Goal: Book appointment/travel/reservation

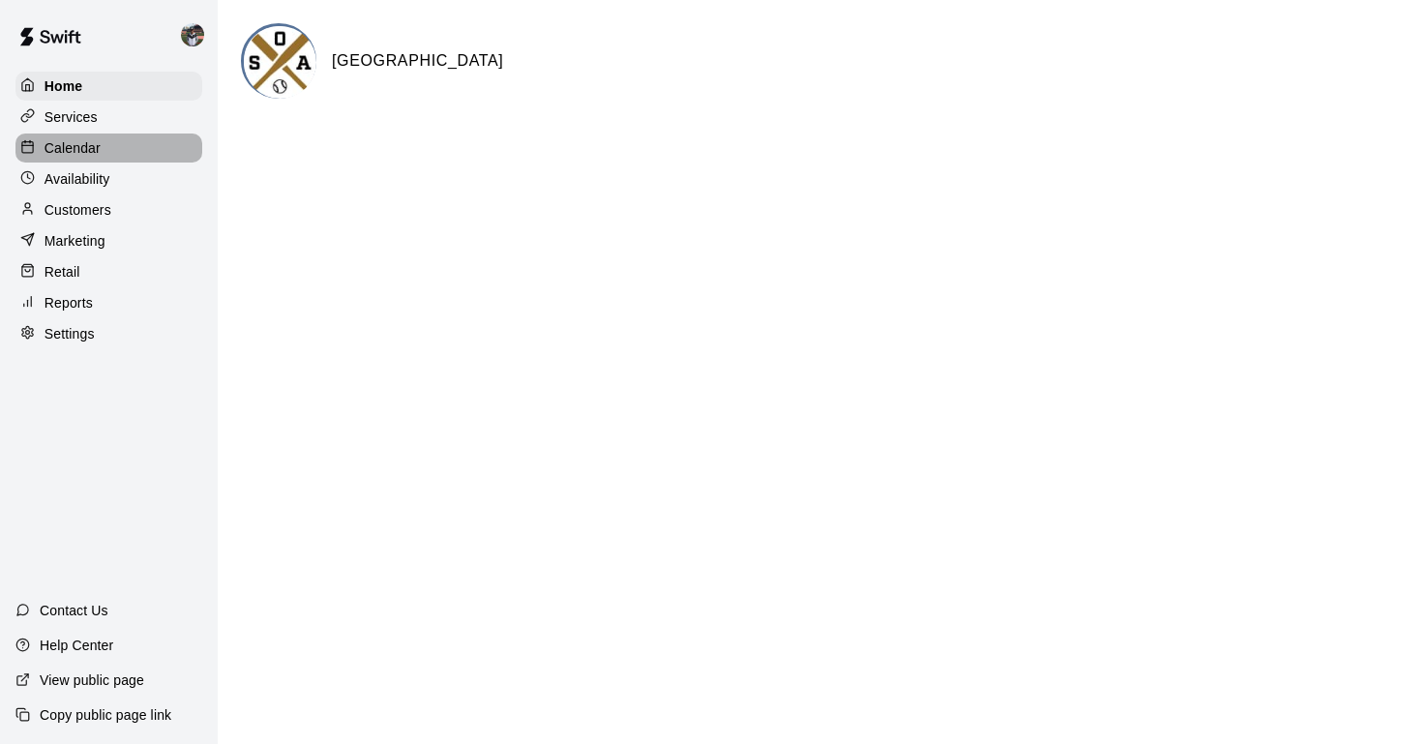
click at [67, 145] on p "Calendar" at bounding box center [72, 147] width 56 height 19
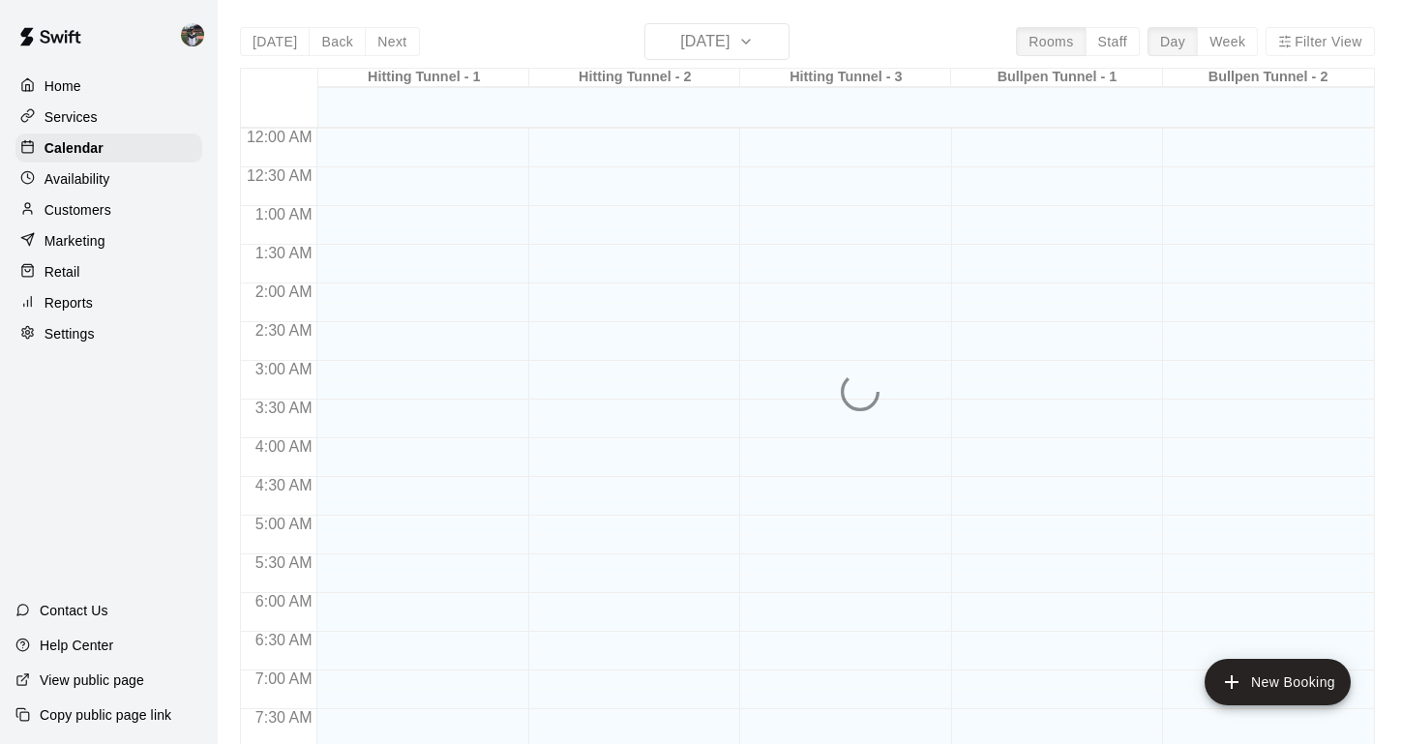
scroll to position [1163, 0]
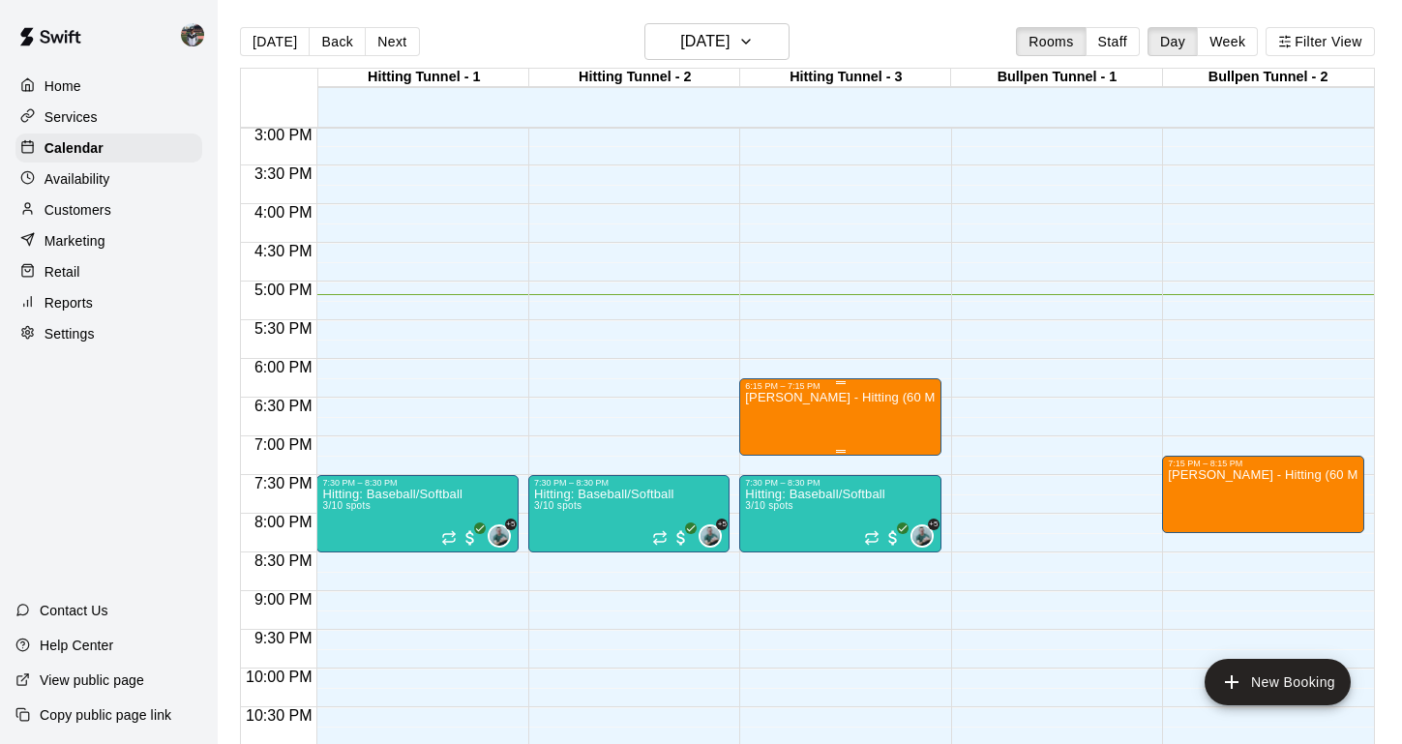
click at [768, 502] on icon "delete" at bounding box center [765, 503] width 14 height 17
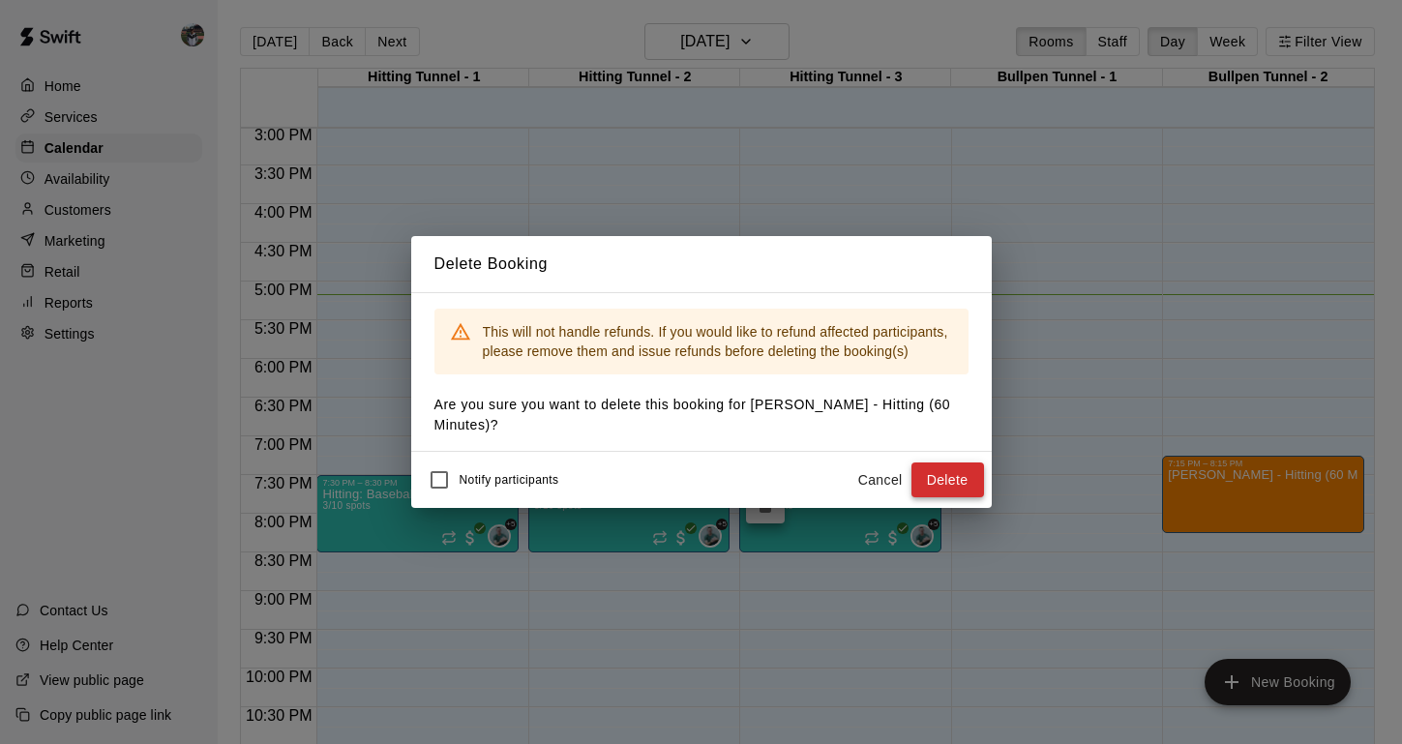
click at [956, 478] on button "Delete" at bounding box center [947, 480] width 73 height 36
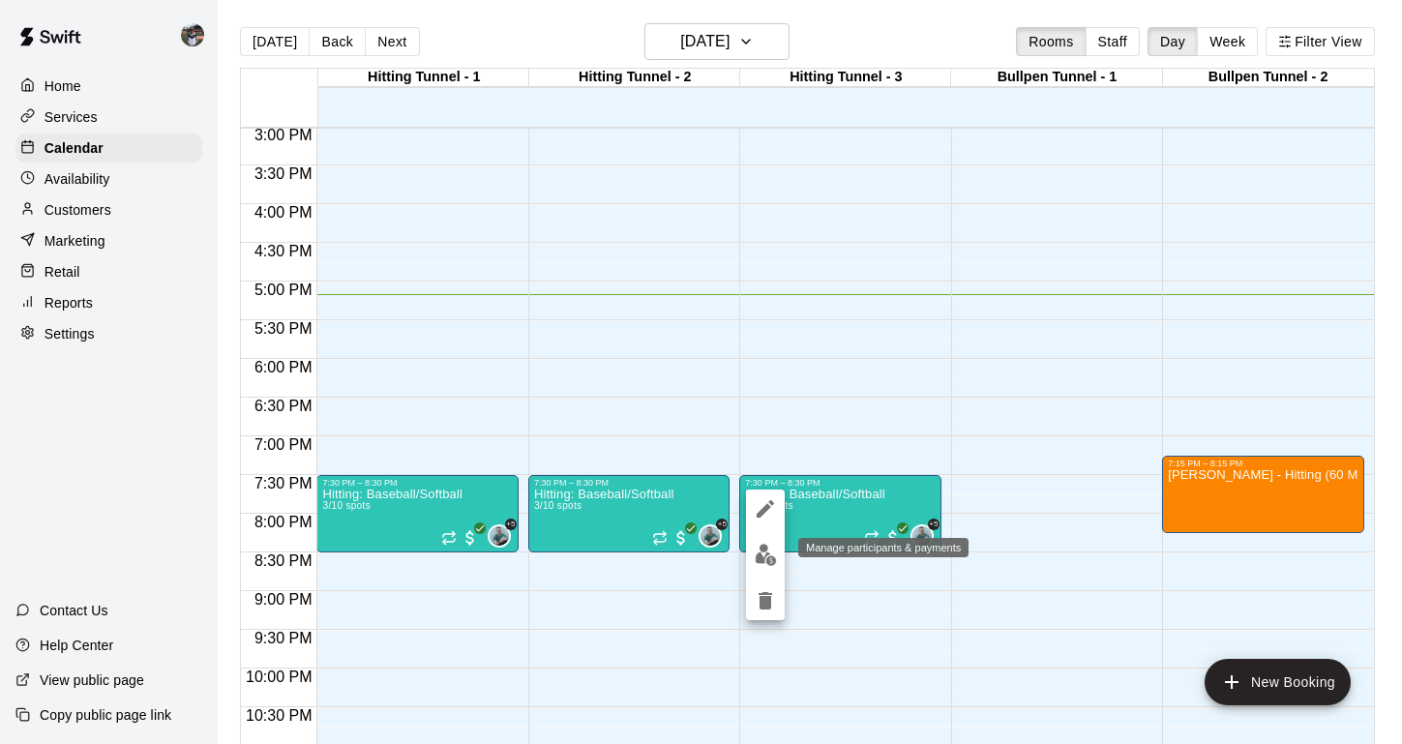
click at [764, 550] on img "edit" at bounding box center [766, 555] width 22 height 22
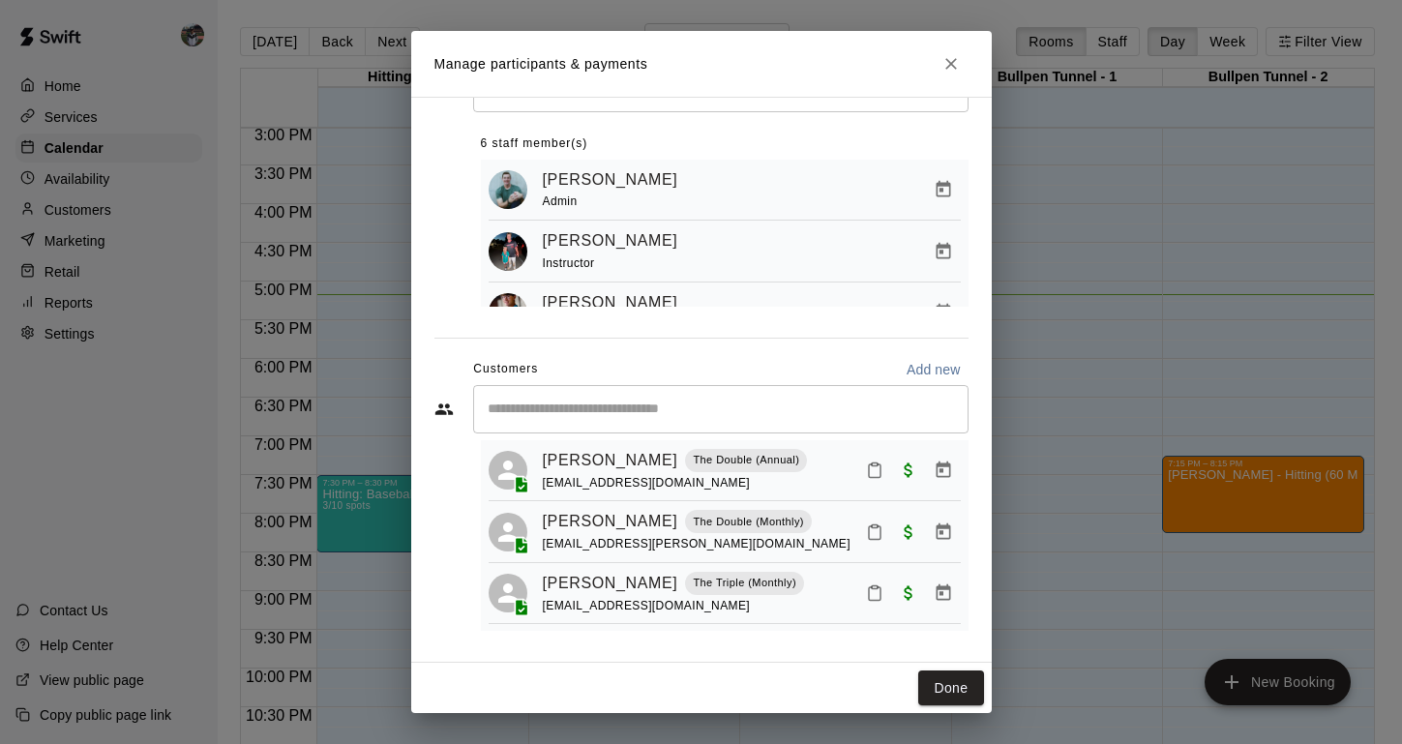
scroll to position [82, 0]
click at [953, 79] on button "Close" at bounding box center [950, 63] width 35 height 35
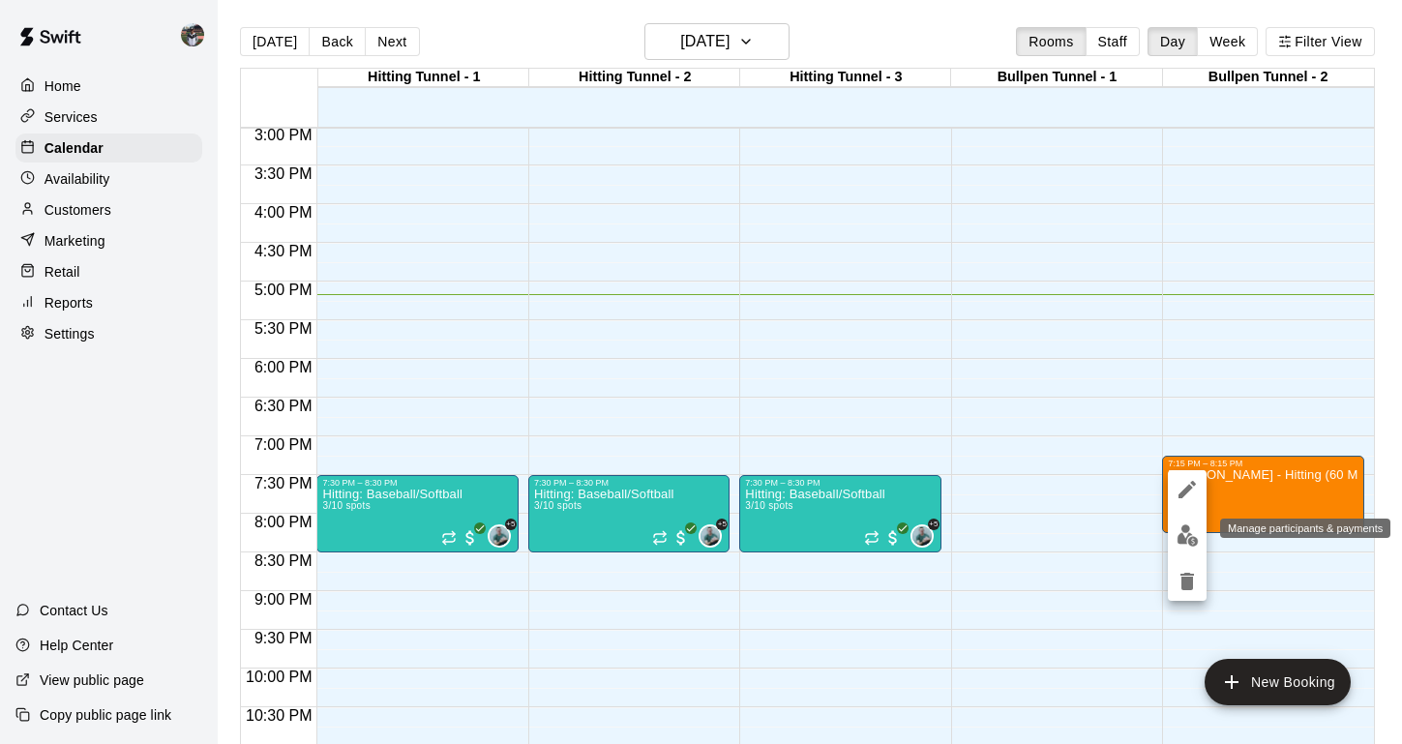
click at [1176, 539] on img "edit" at bounding box center [1187, 535] width 22 height 22
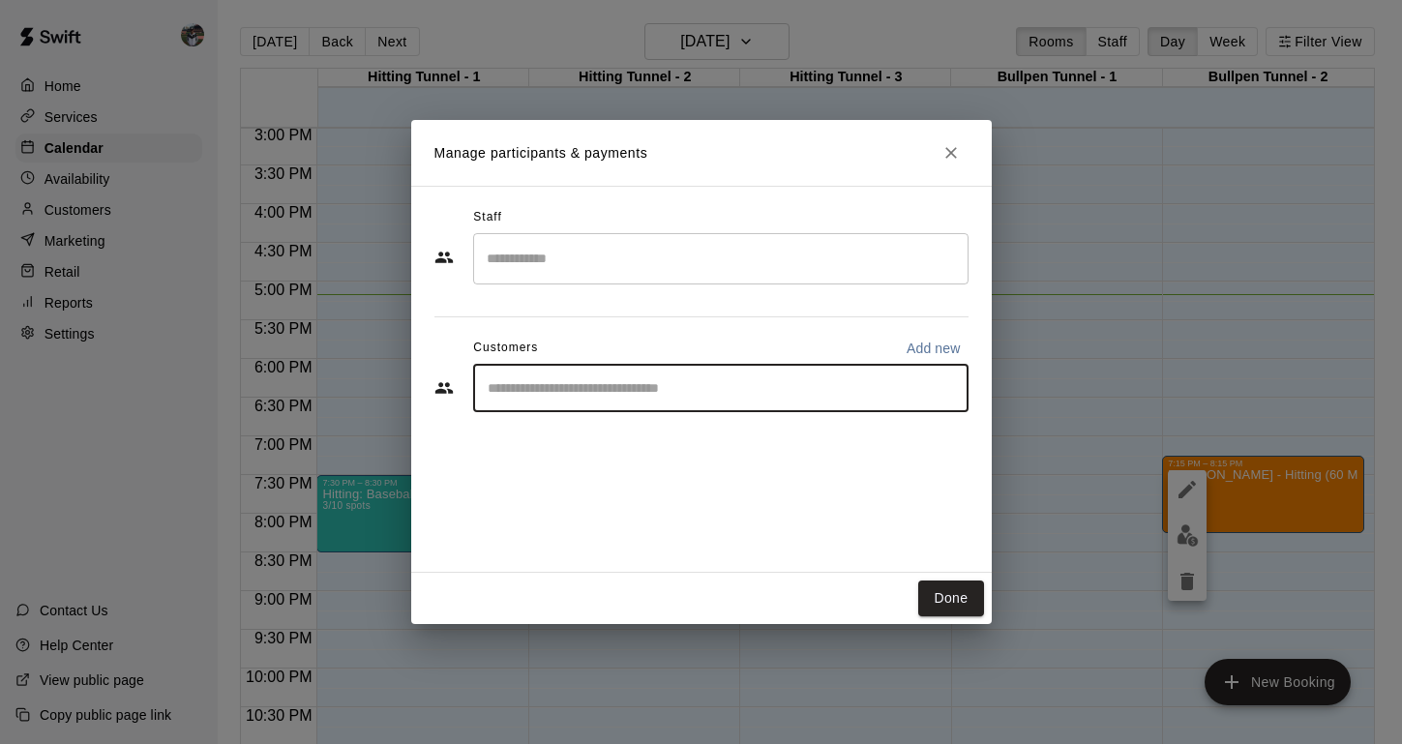
click at [552, 390] on input "Start typing to search customers..." at bounding box center [721, 387] width 478 height 19
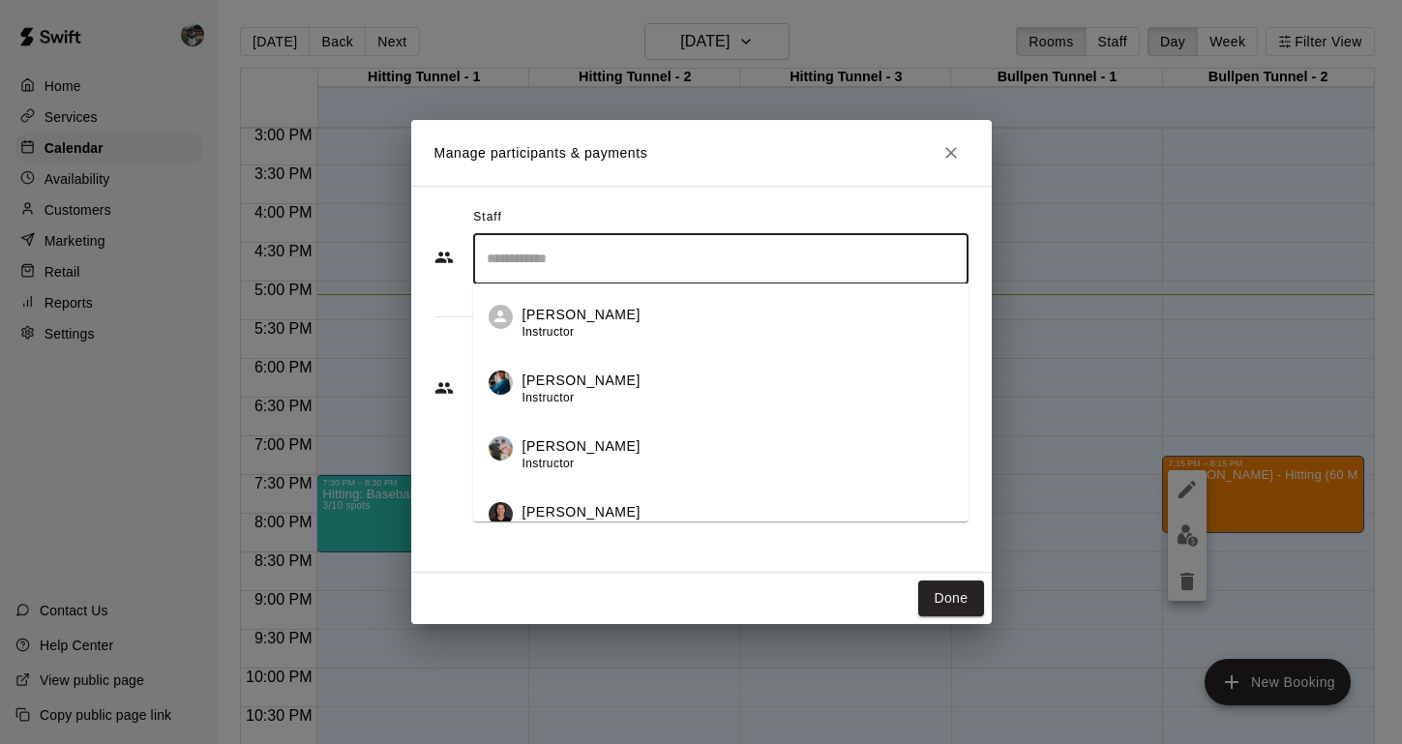
click at [516, 267] on input "Search staff" at bounding box center [721, 259] width 478 height 34
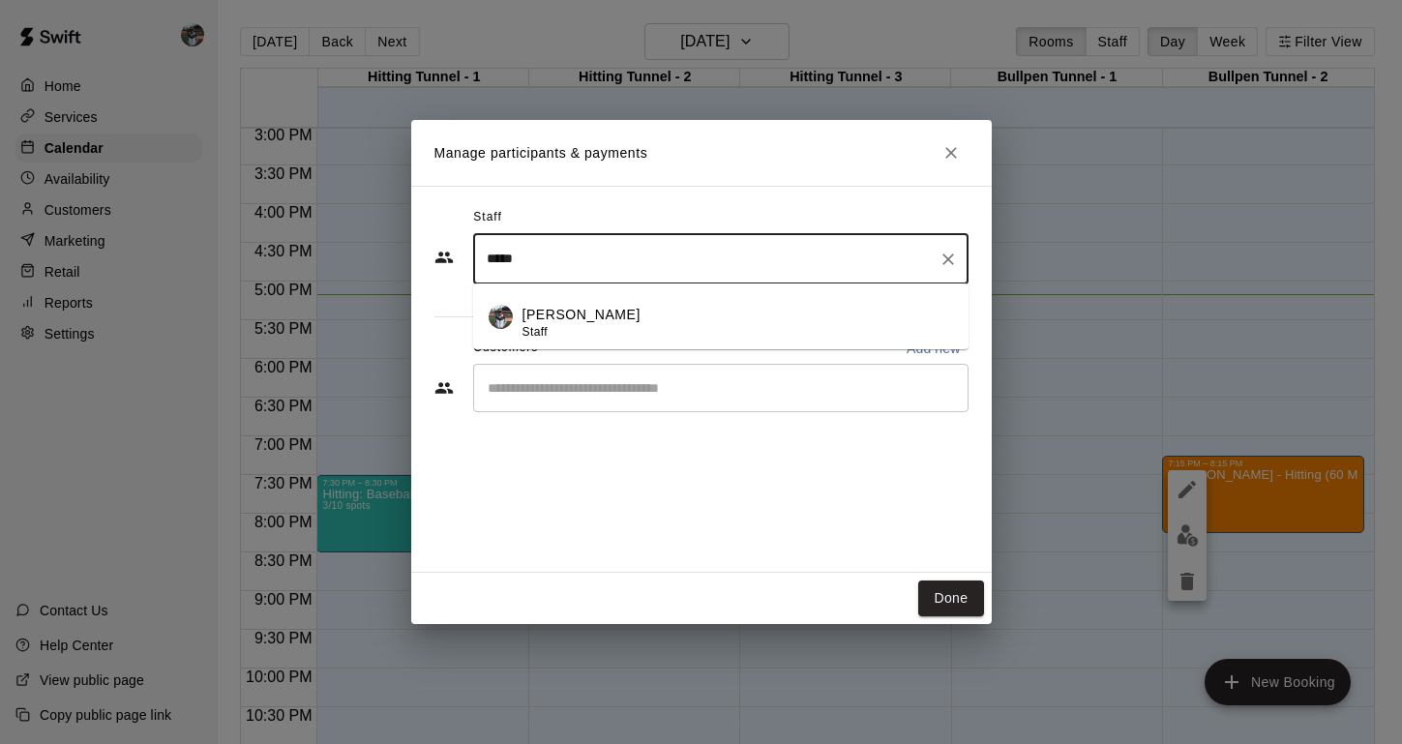
click at [526, 325] on div "[PERSON_NAME] Staff" at bounding box center [581, 324] width 118 height 38
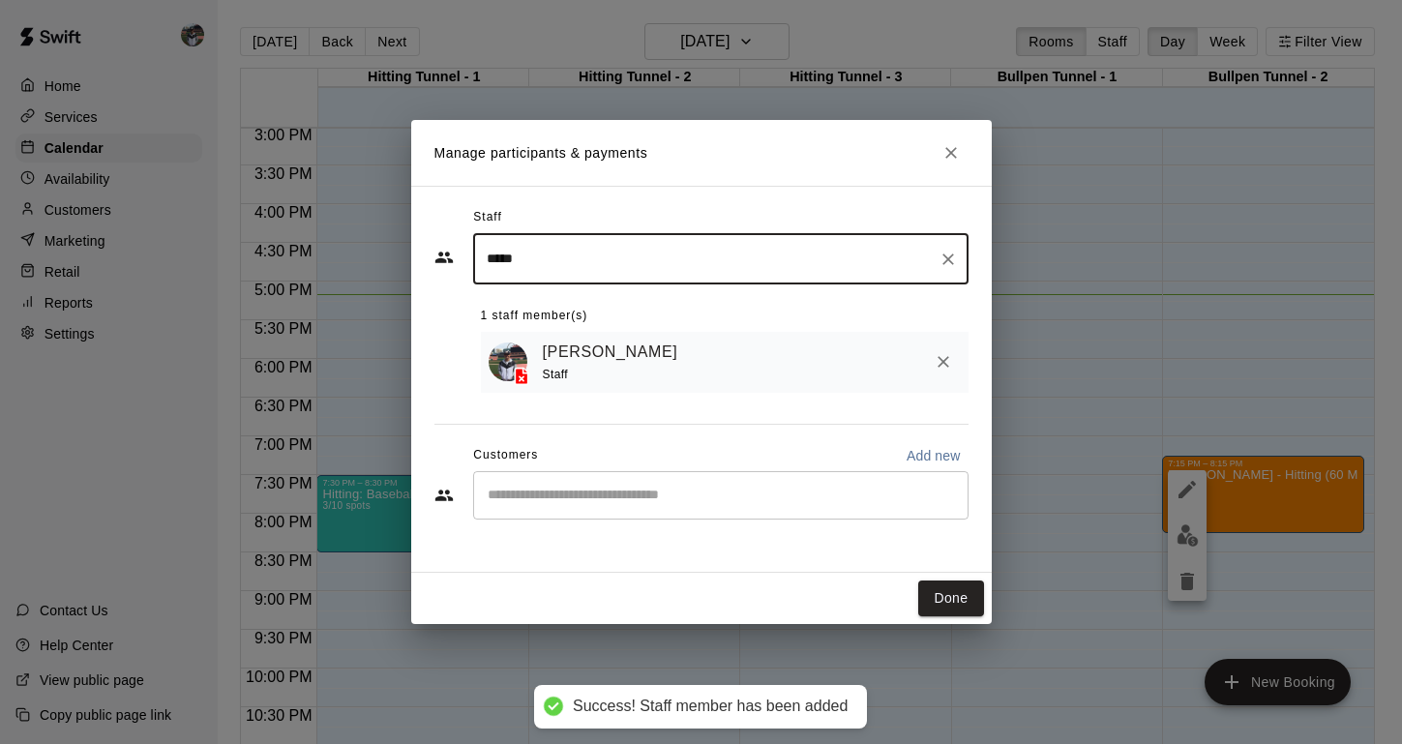
type input "*****"
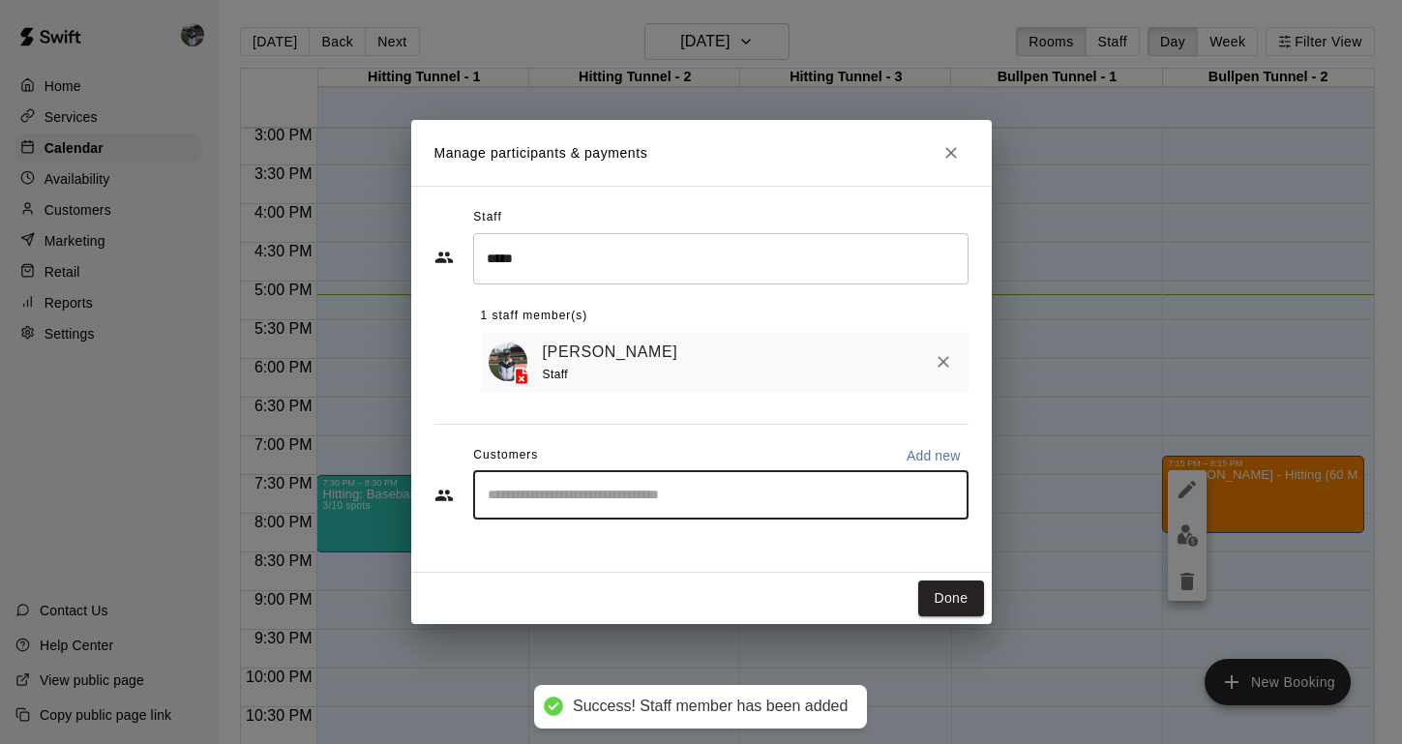
click at [537, 486] on input "Start typing to search customers..." at bounding box center [721, 495] width 478 height 19
type input "****"
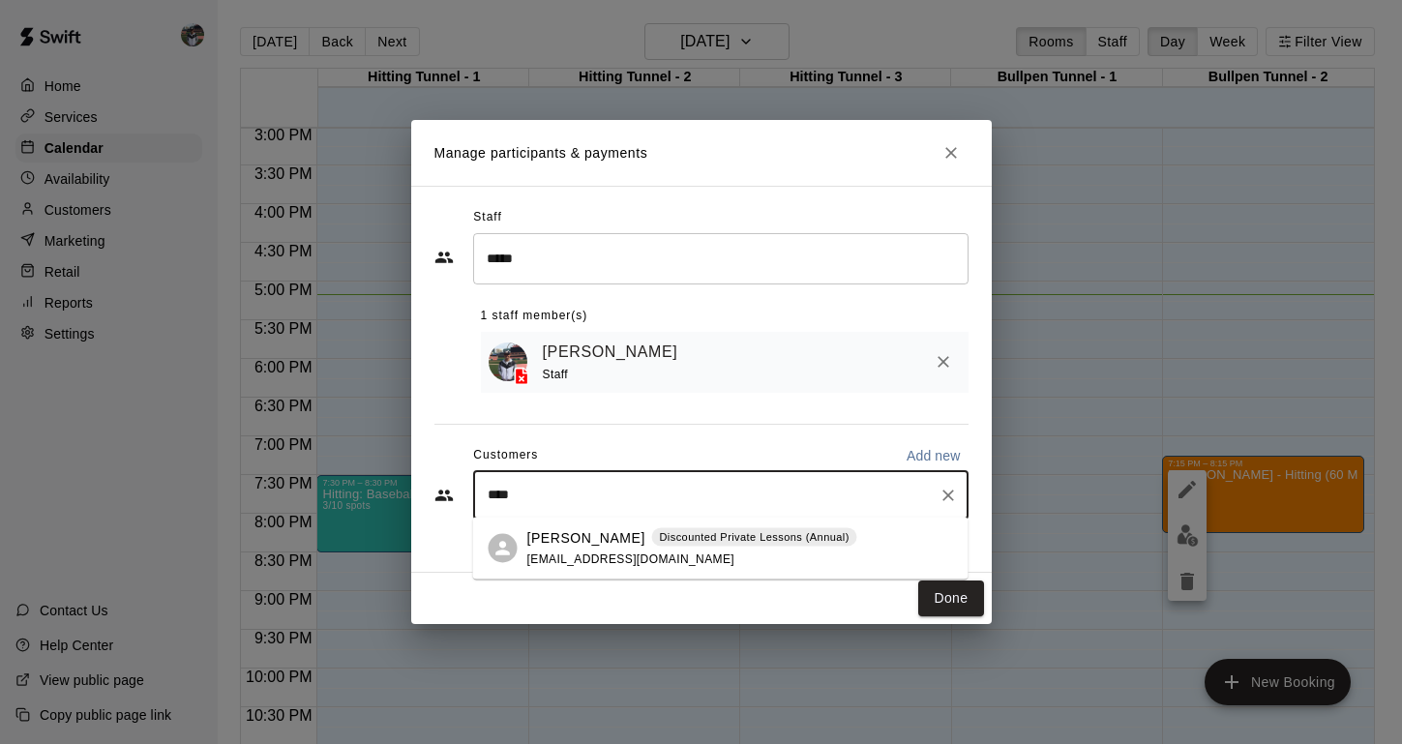
click at [566, 555] on span "[EMAIL_ADDRESS][DOMAIN_NAME]" at bounding box center [631, 558] width 208 height 14
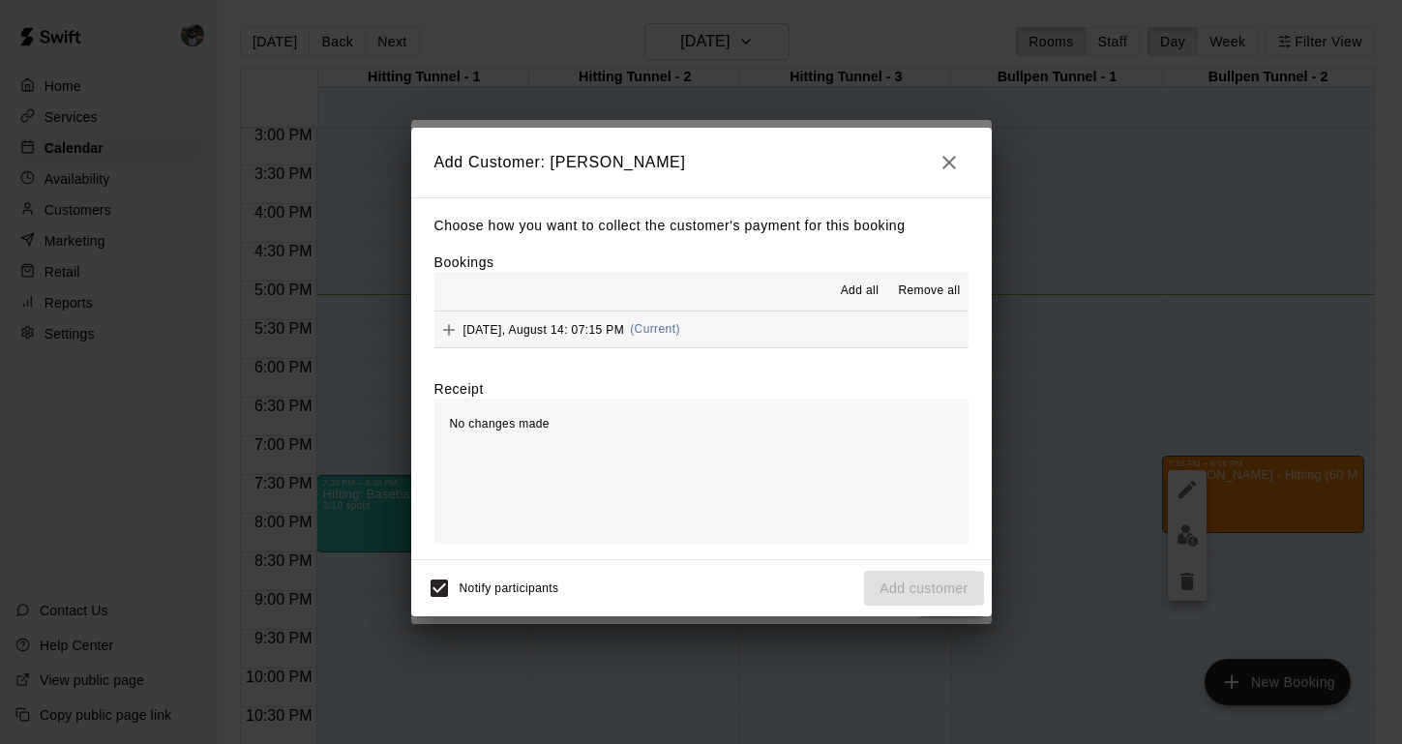
click at [479, 332] on span "[DATE], August 14: 07:15 PM" at bounding box center [544, 329] width 162 height 14
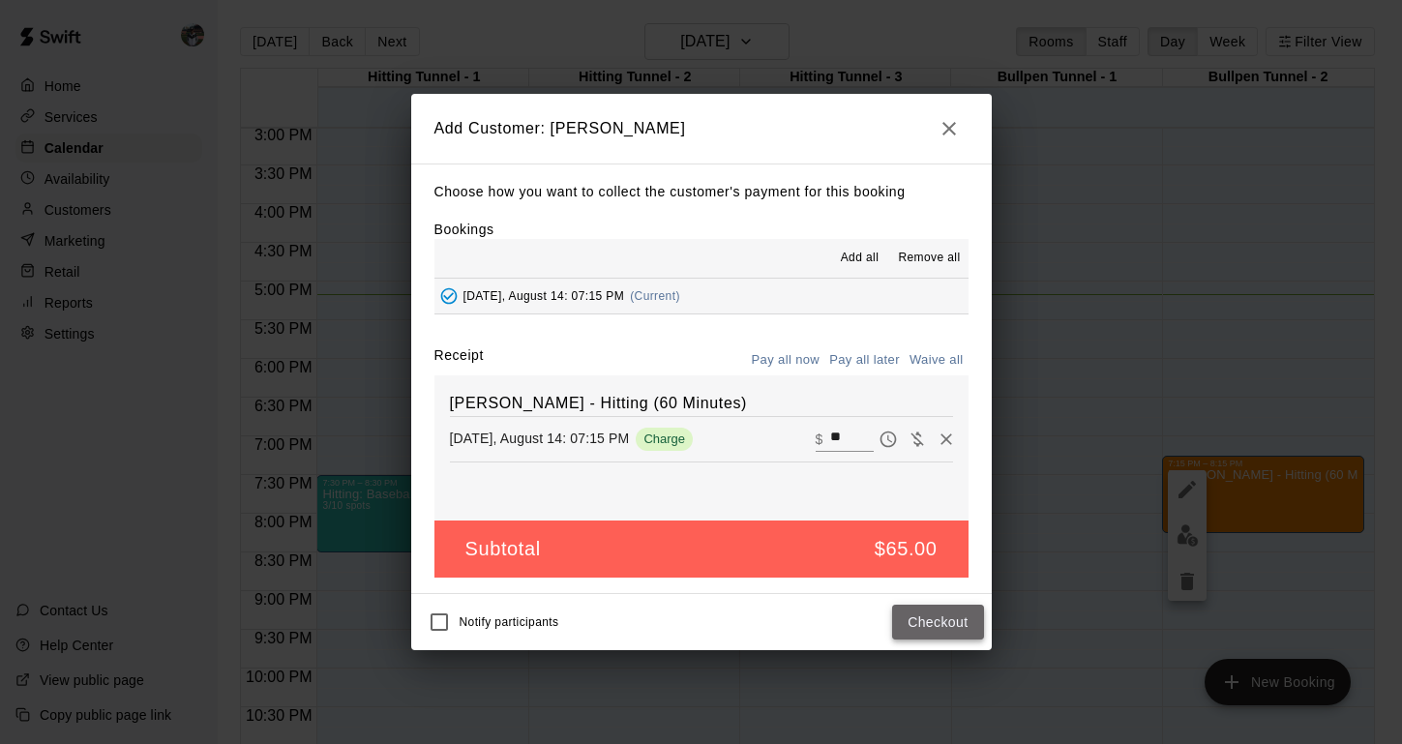
click at [920, 617] on button "Checkout" at bounding box center [937, 623] width 91 height 36
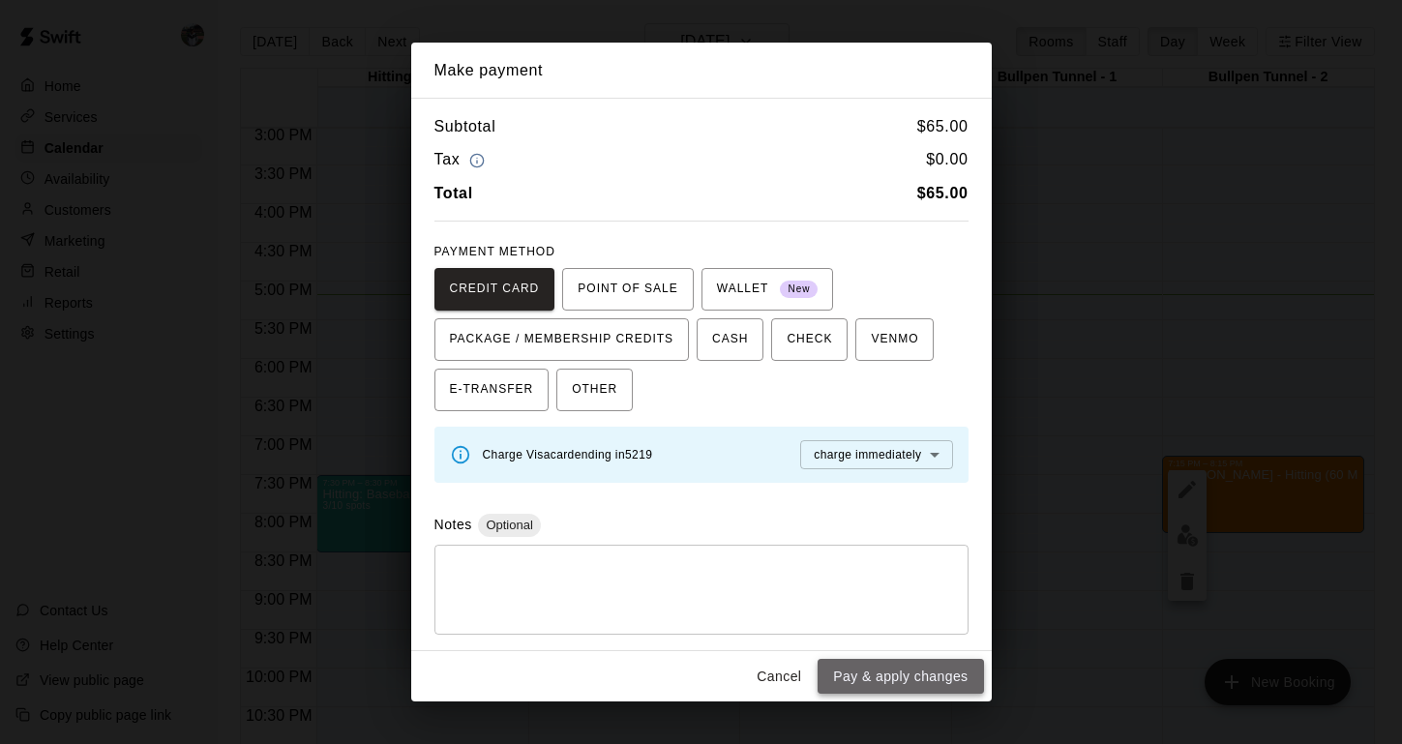
click at [907, 670] on button "Pay & apply changes" at bounding box center [899, 677] width 165 height 36
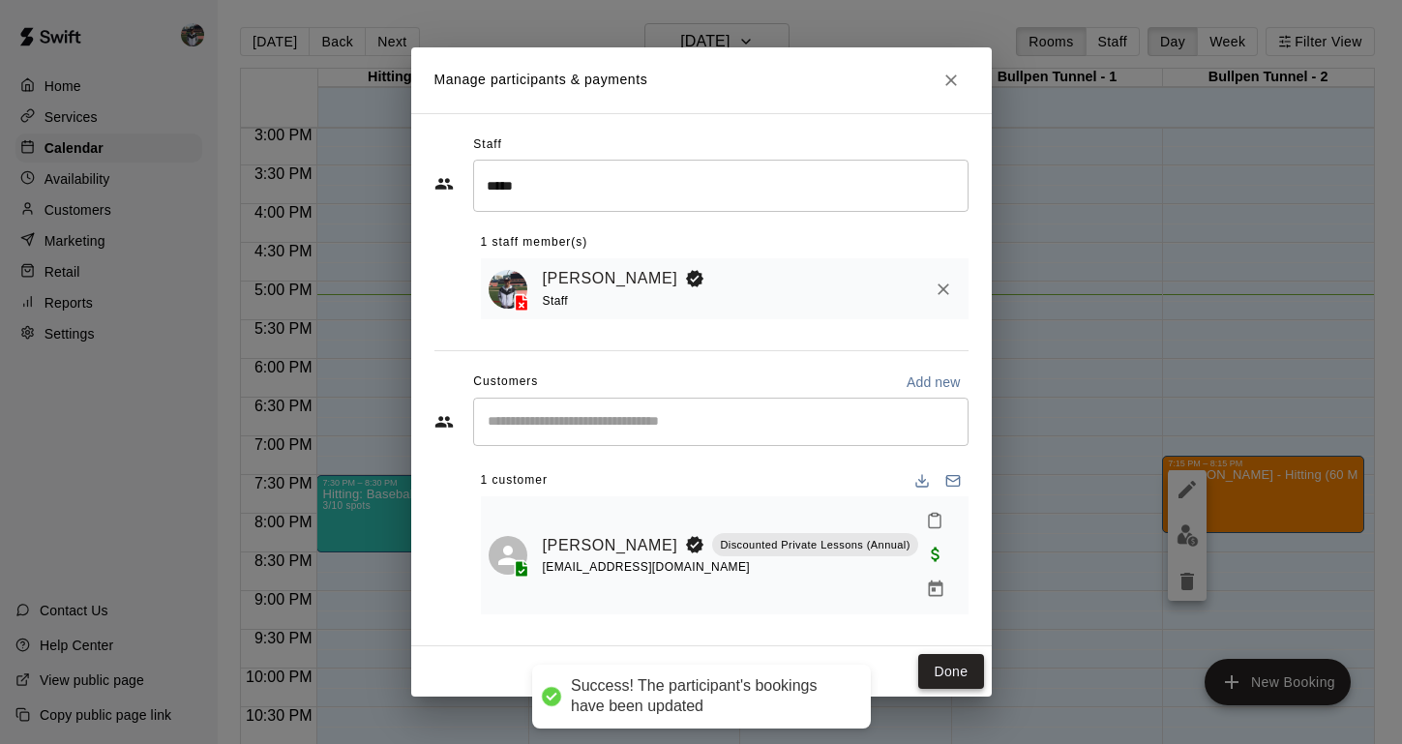
click at [944, 666] on button "Done" at bounding box center [950, 672] width 65 height 36
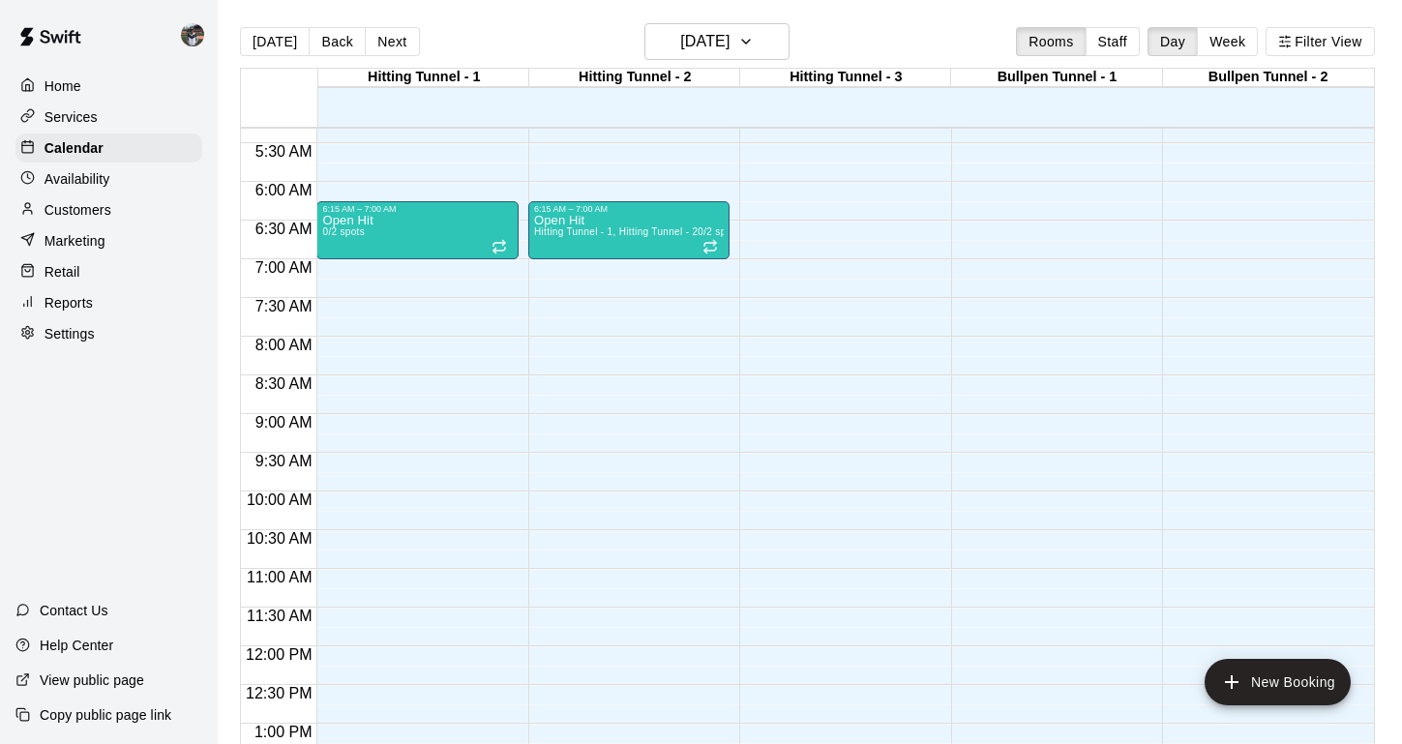
scroll to position [456, 0]
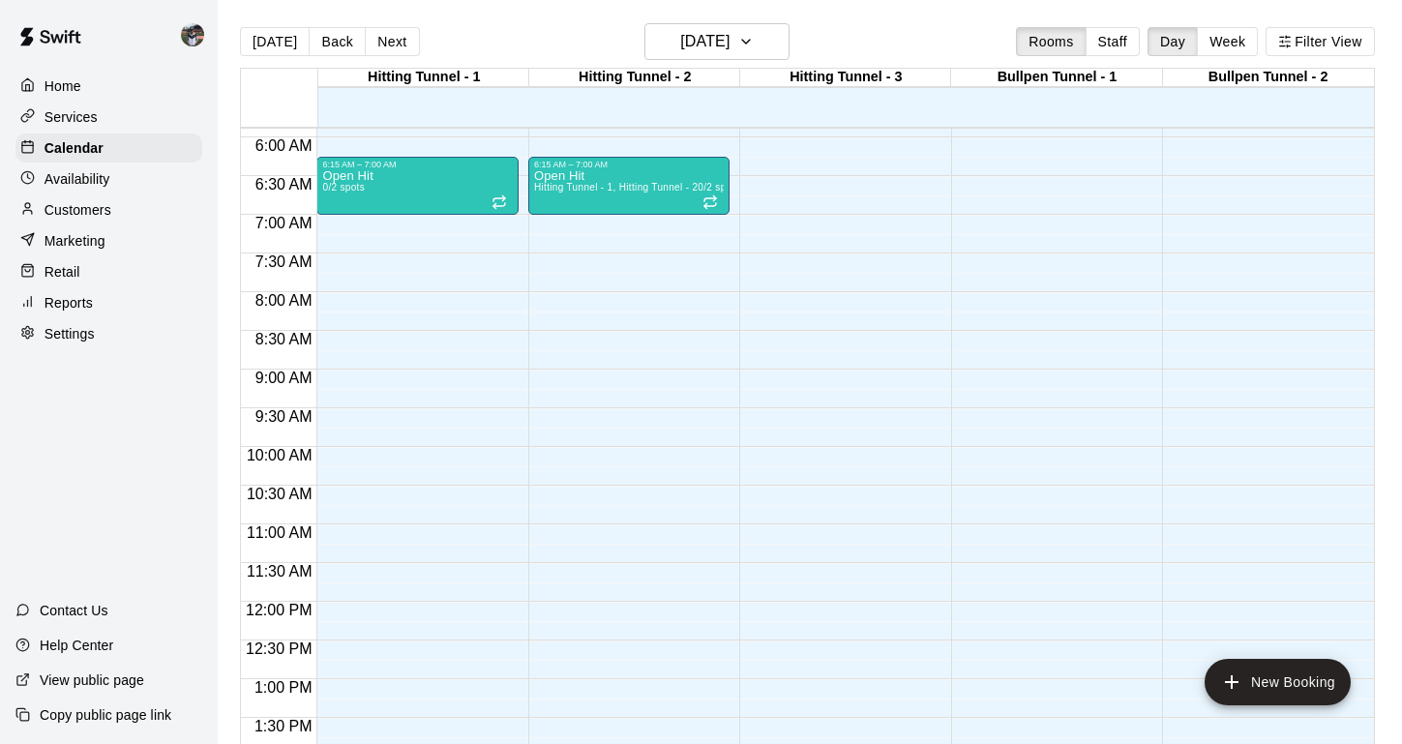
click at [786, 378] on div "12:00 AM – 5:00 AM Closed 7:30 PM – 8:30 PM Hitting: Baseball/Softball 3/10 spo…" at bounding box center [839, 601] width 201 height 1857
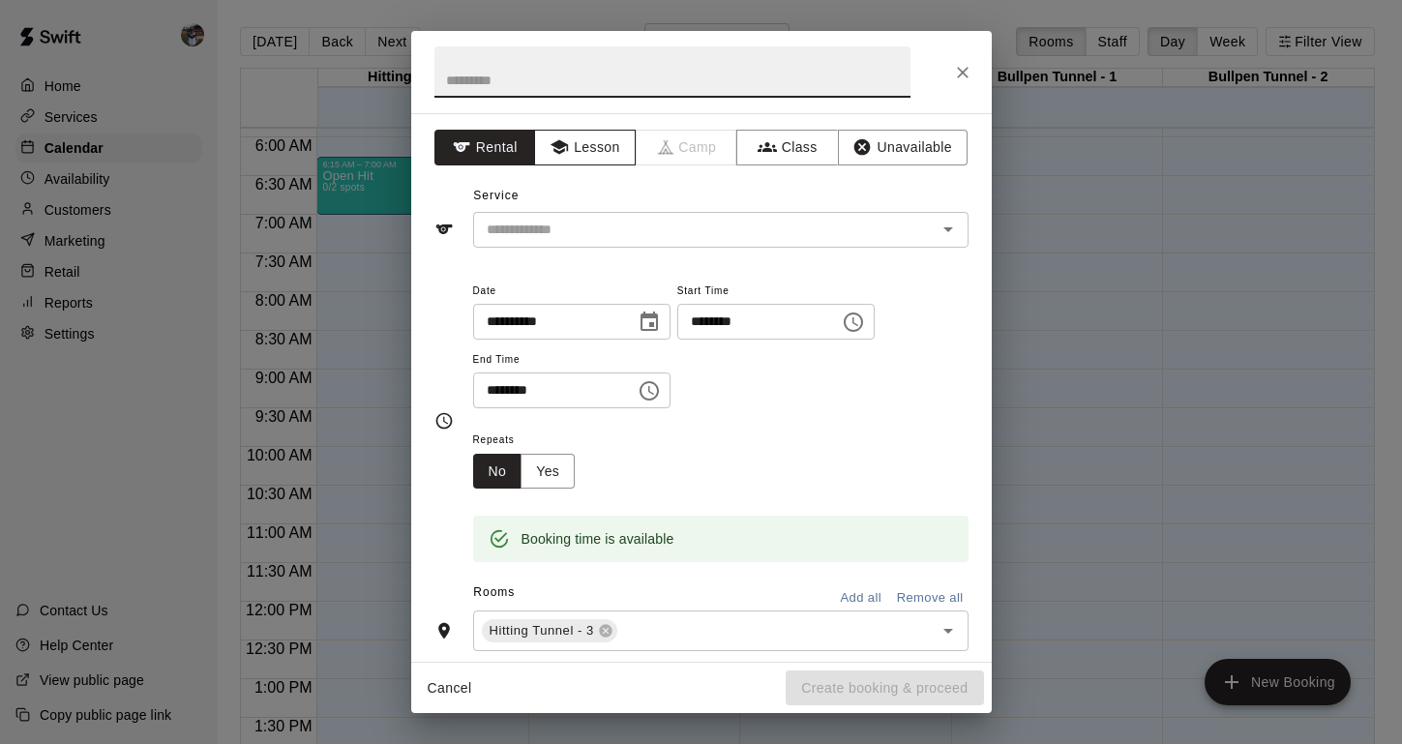
click at [589, 137] on button "Lesson" at bounding box center [585, 148] width 102 height 36
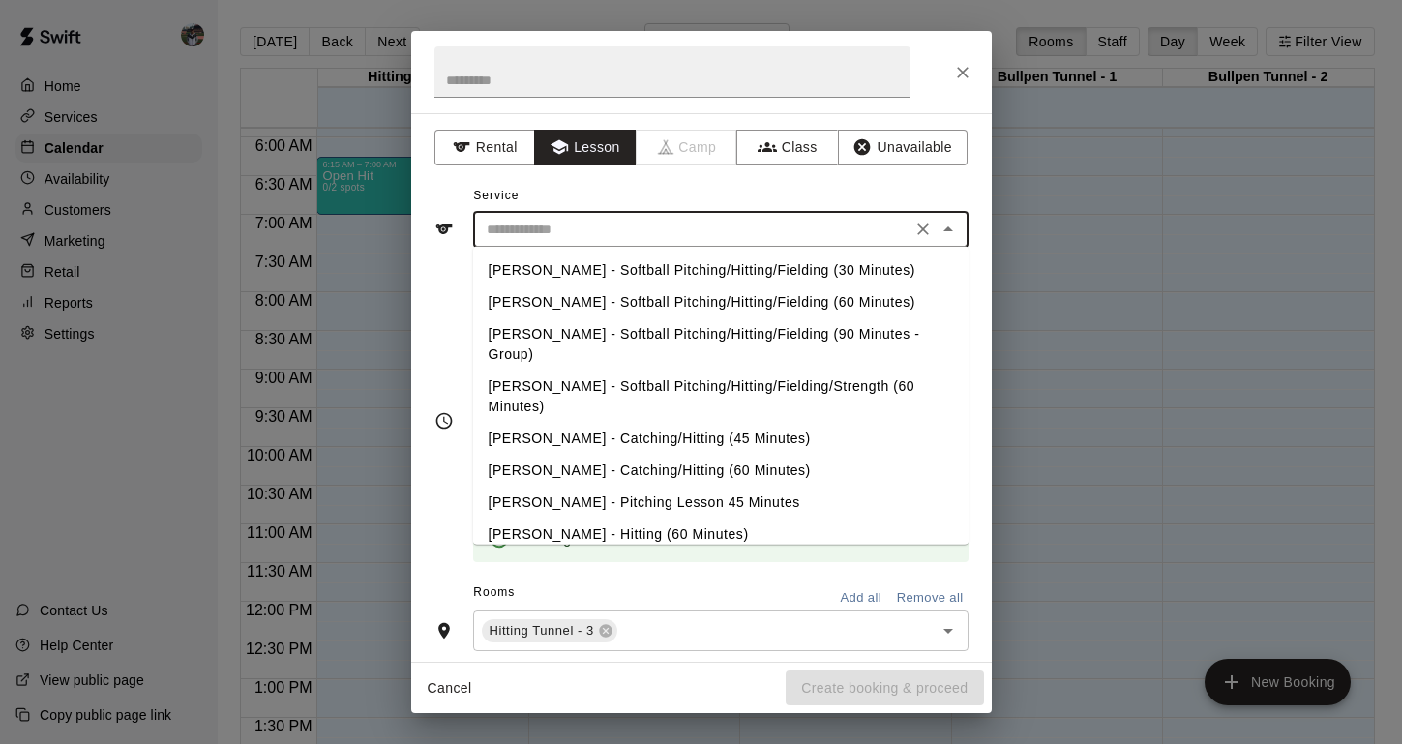
click at [558, 230] on input "text" at bounding box center [692, 230] width 427 height 24
click at [547, 521] on li "[PERSON_NAME] - Hitting (60 Minutes)" at bounding box center [720, 534] width 495 height 32
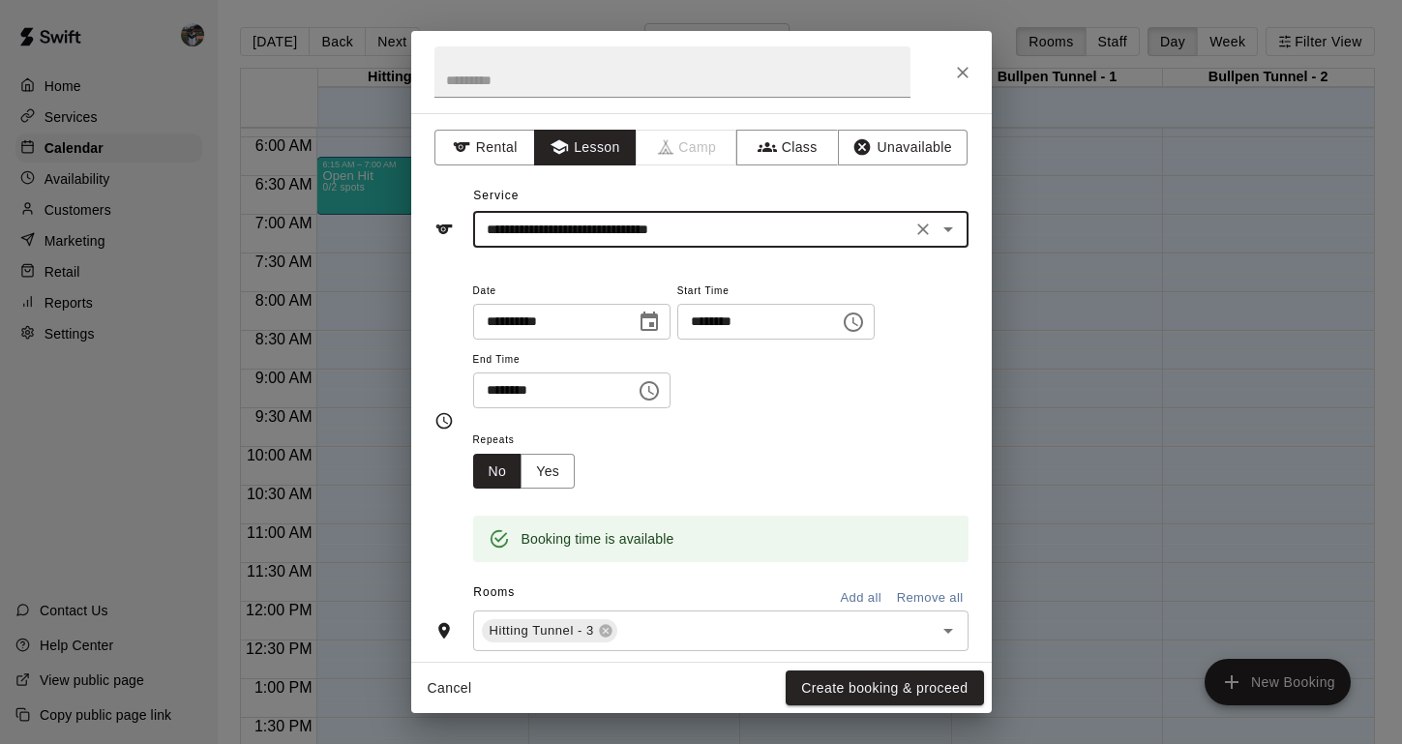
type input "**********"
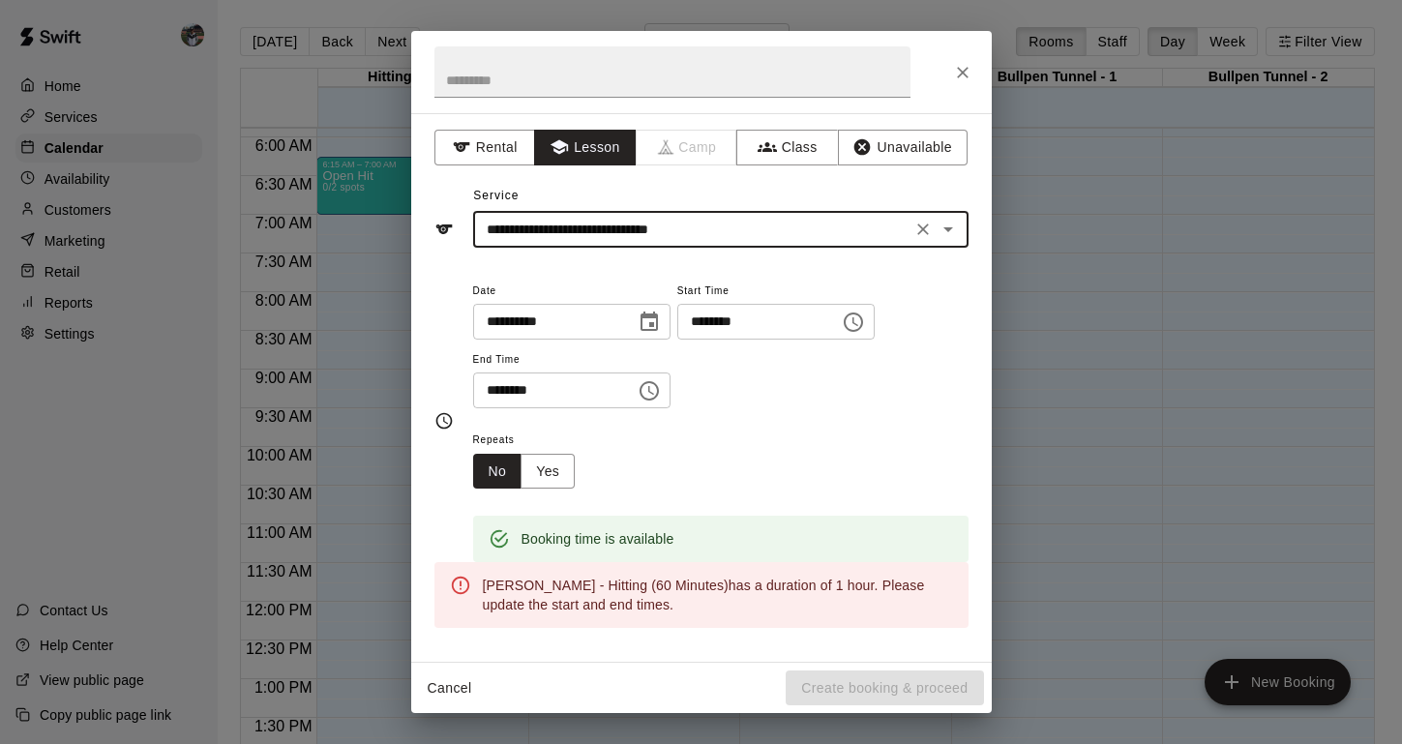
click at [519, 391] on input "********" at bounding box center [547, 390] width 149 height 36
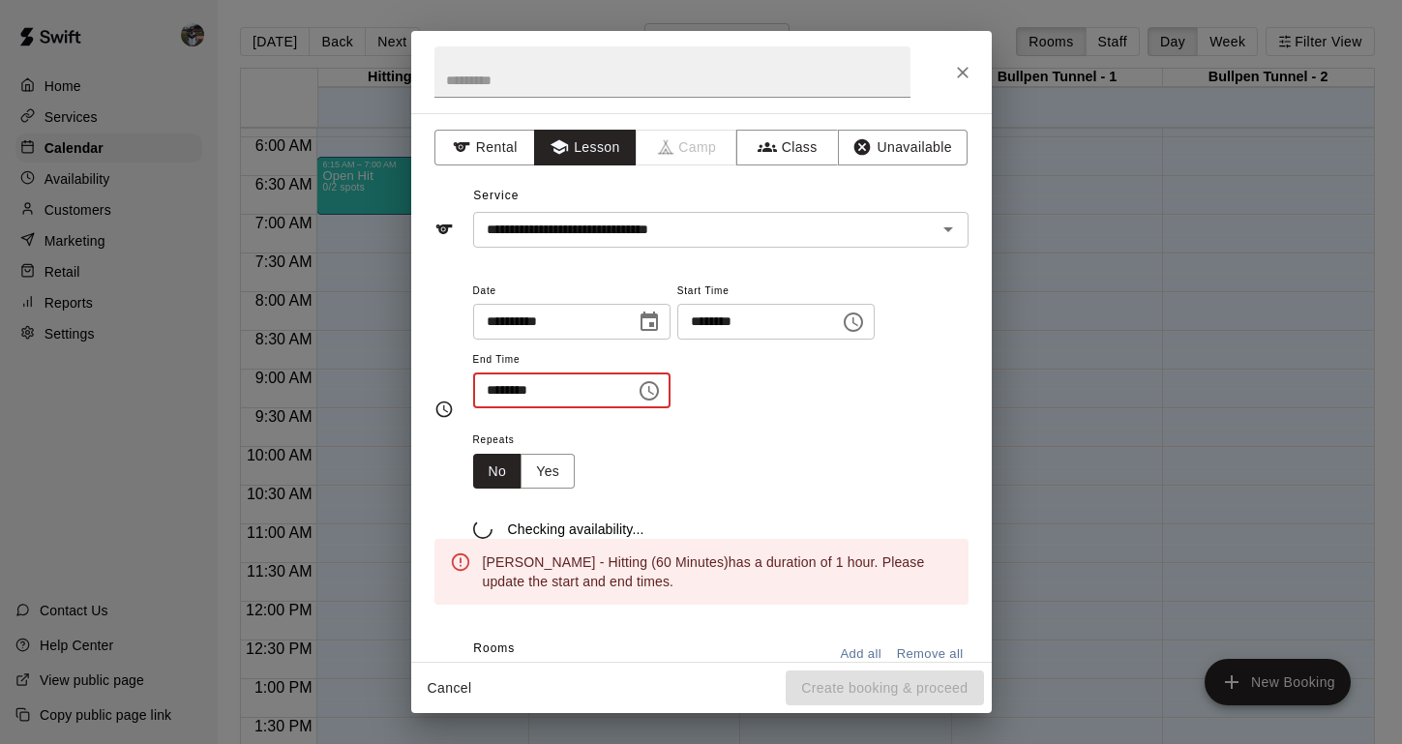
type input "********"
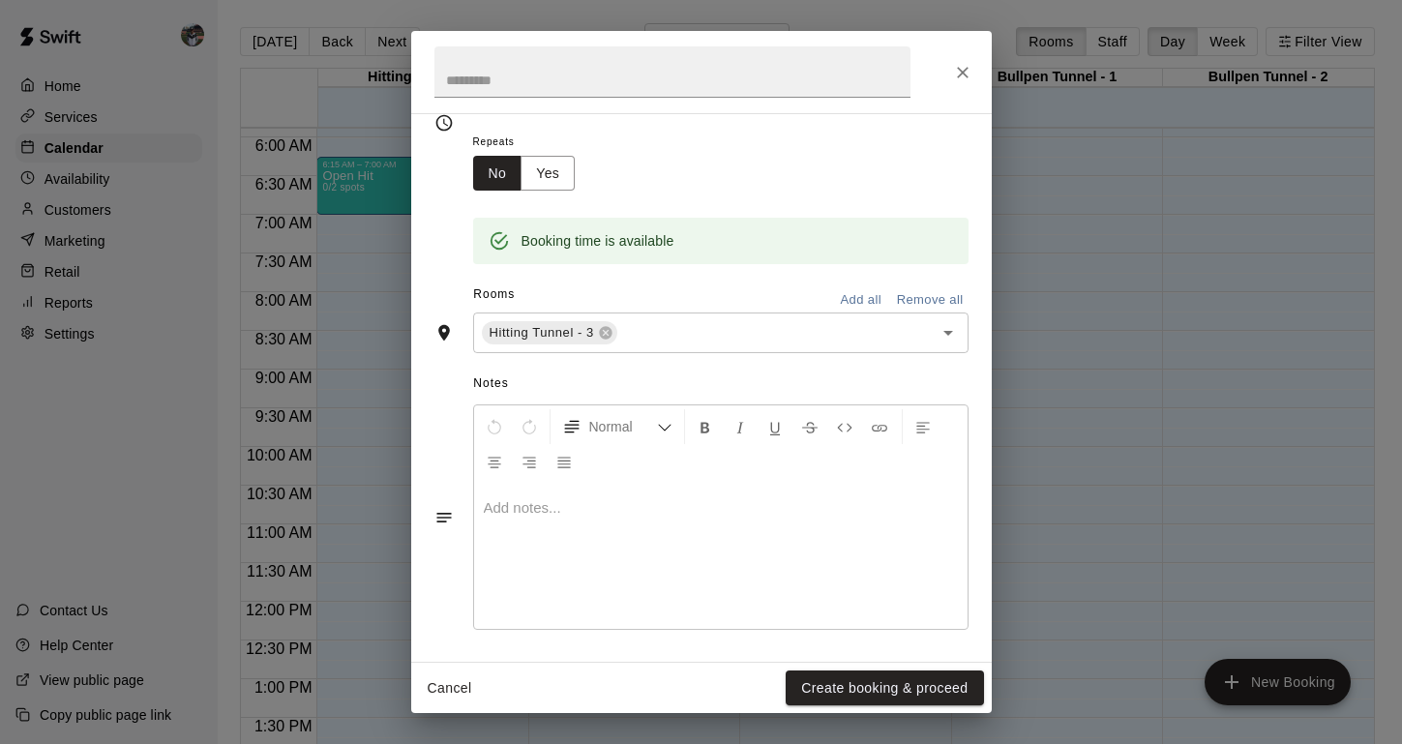
scroll to position [297, 0]
click at [859, 681] on button "Create booking & proceed" at bounding box center [883, 688] width 197 height 36
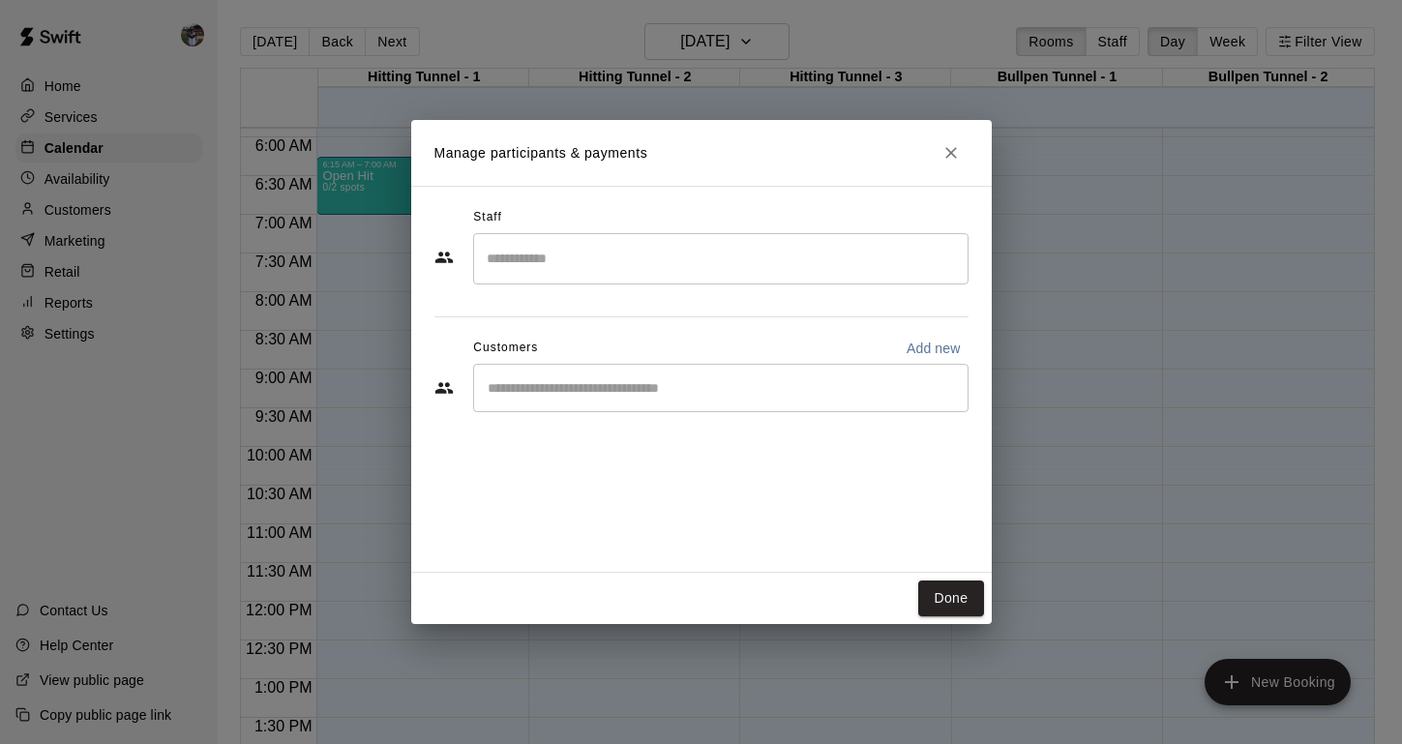
click at [596, 281] on div "​" at bounding box center [720, 258] width 495 height 51
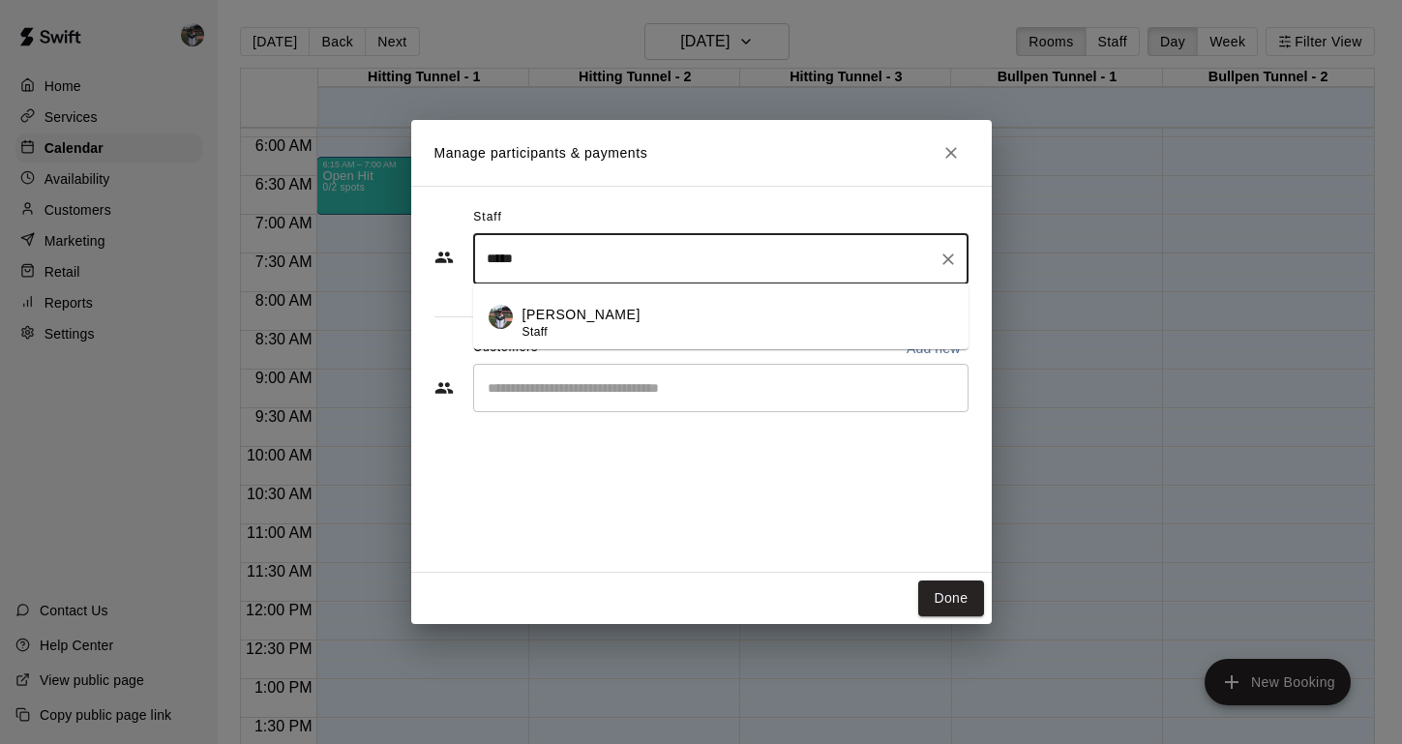
click at [577, 319] on p "[PERSON_NAME]" at bounding box center [581, 315] width 118 height 20
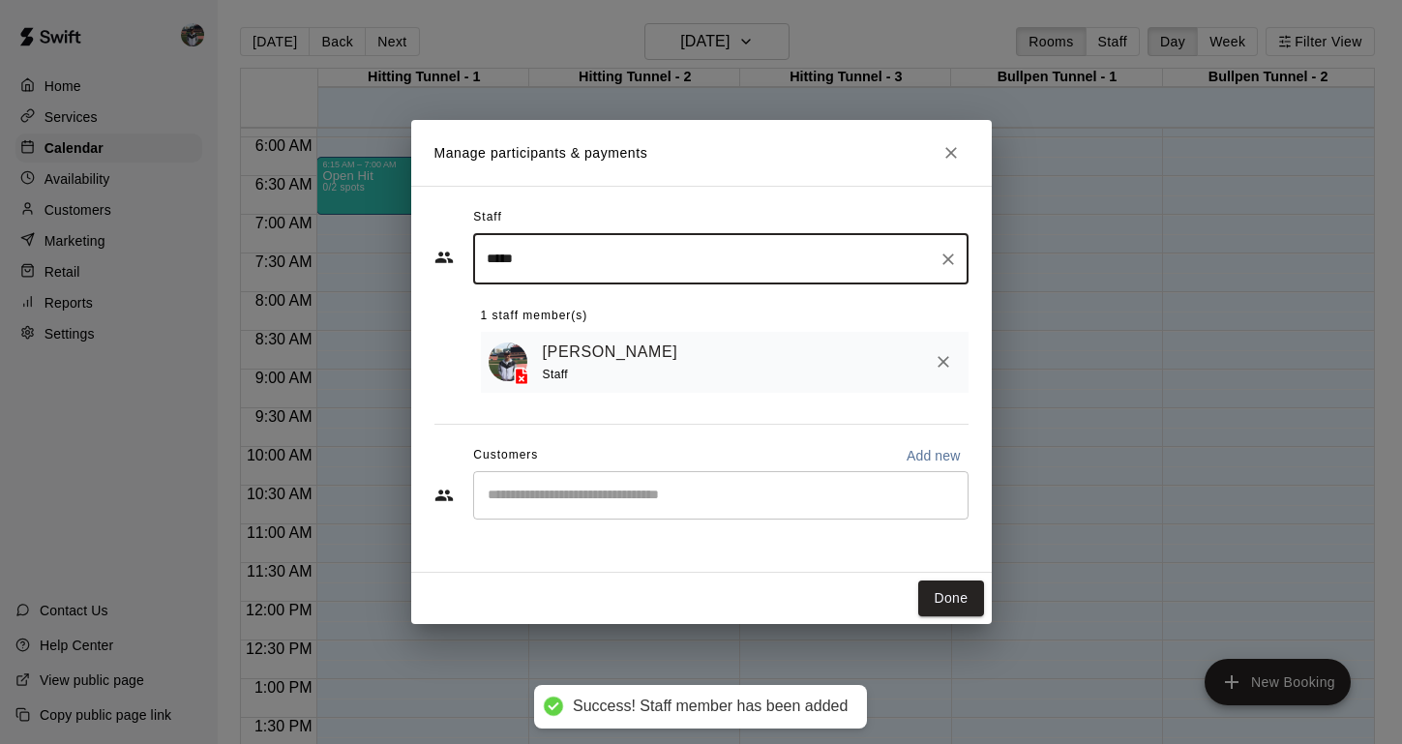
click at [563, 479] on div "​" at bounding box center [720, 495] width 495 height 48
type input "*****"
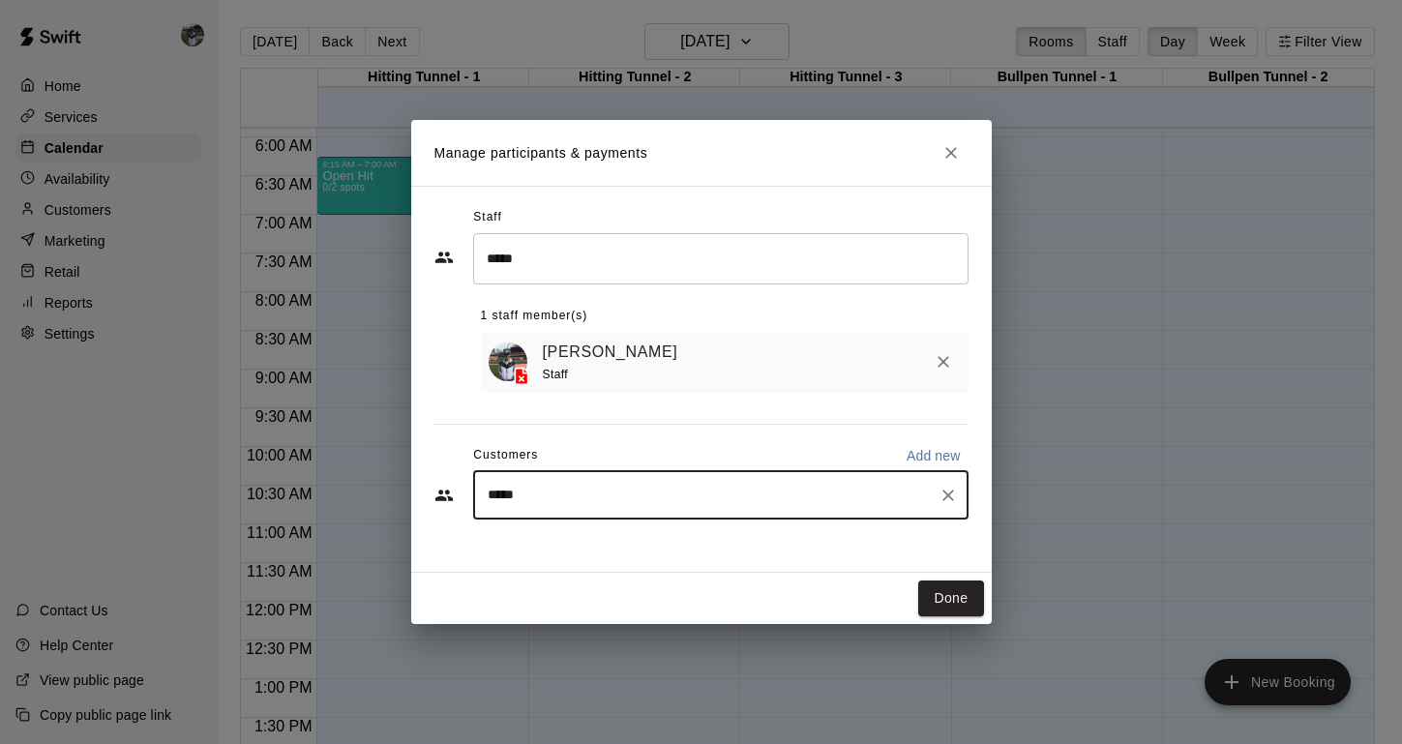
type input "******"
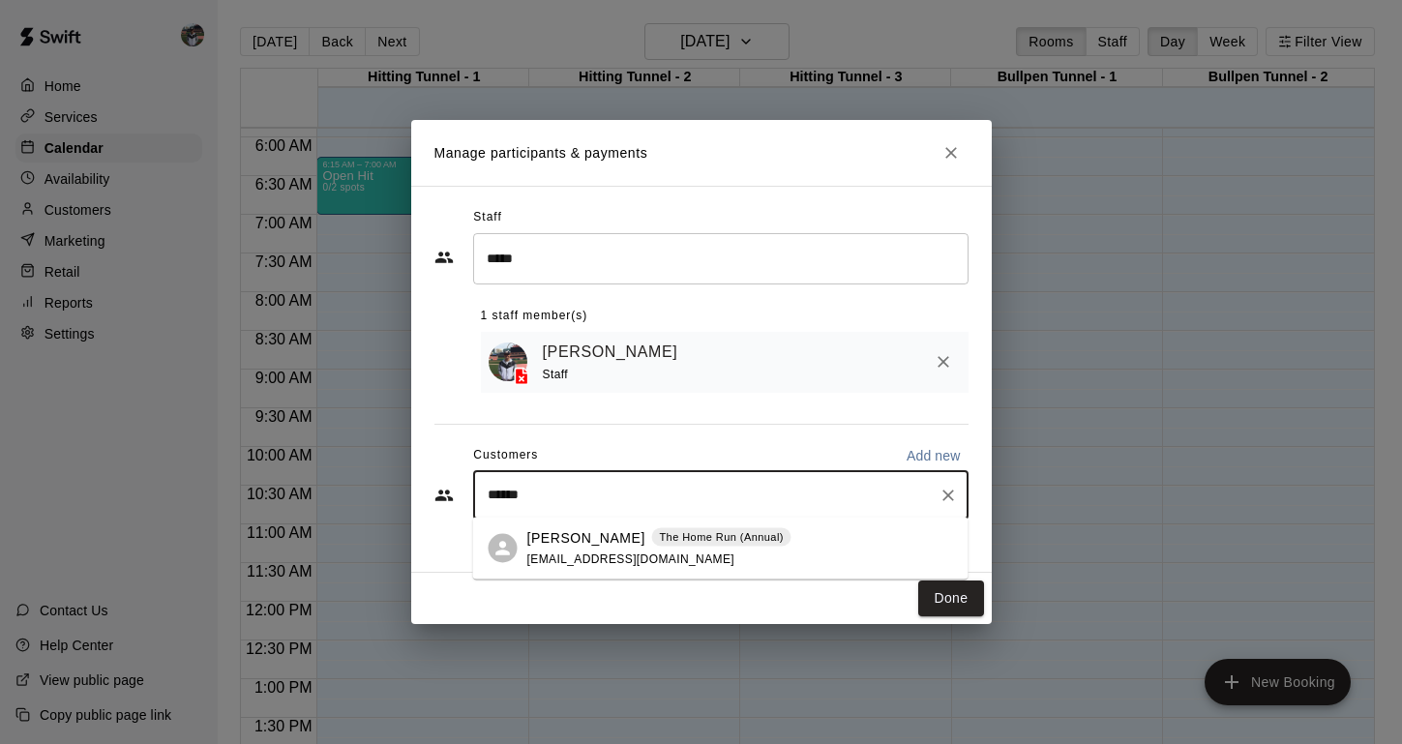
click at [541, 555] on span "[EMAIL_ADDRESS][DOMAIN_NAME]" at bounding box center [631, 558] width 208 height 14
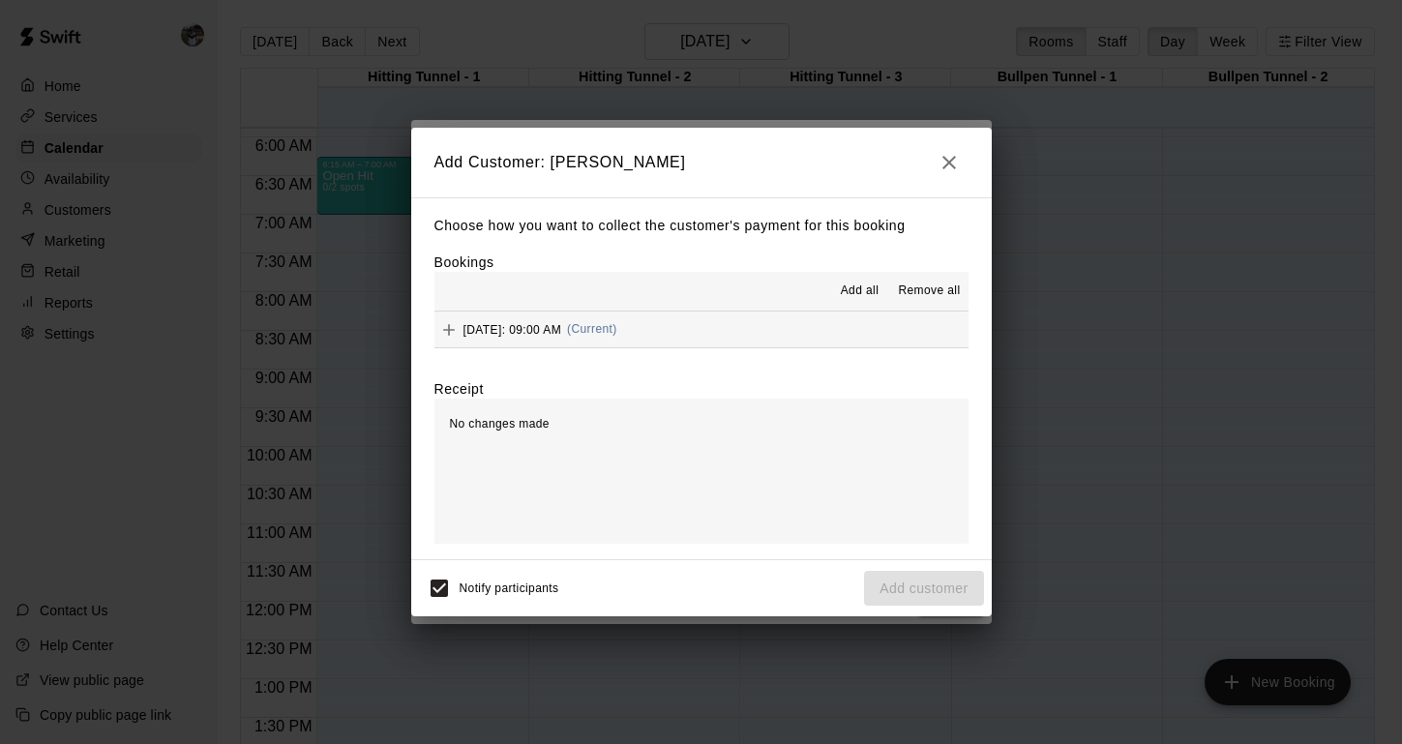
click at [498, 331] on span "[DATE]: 09:00 AM" at bounding box center [512, 329] width 99 height 14
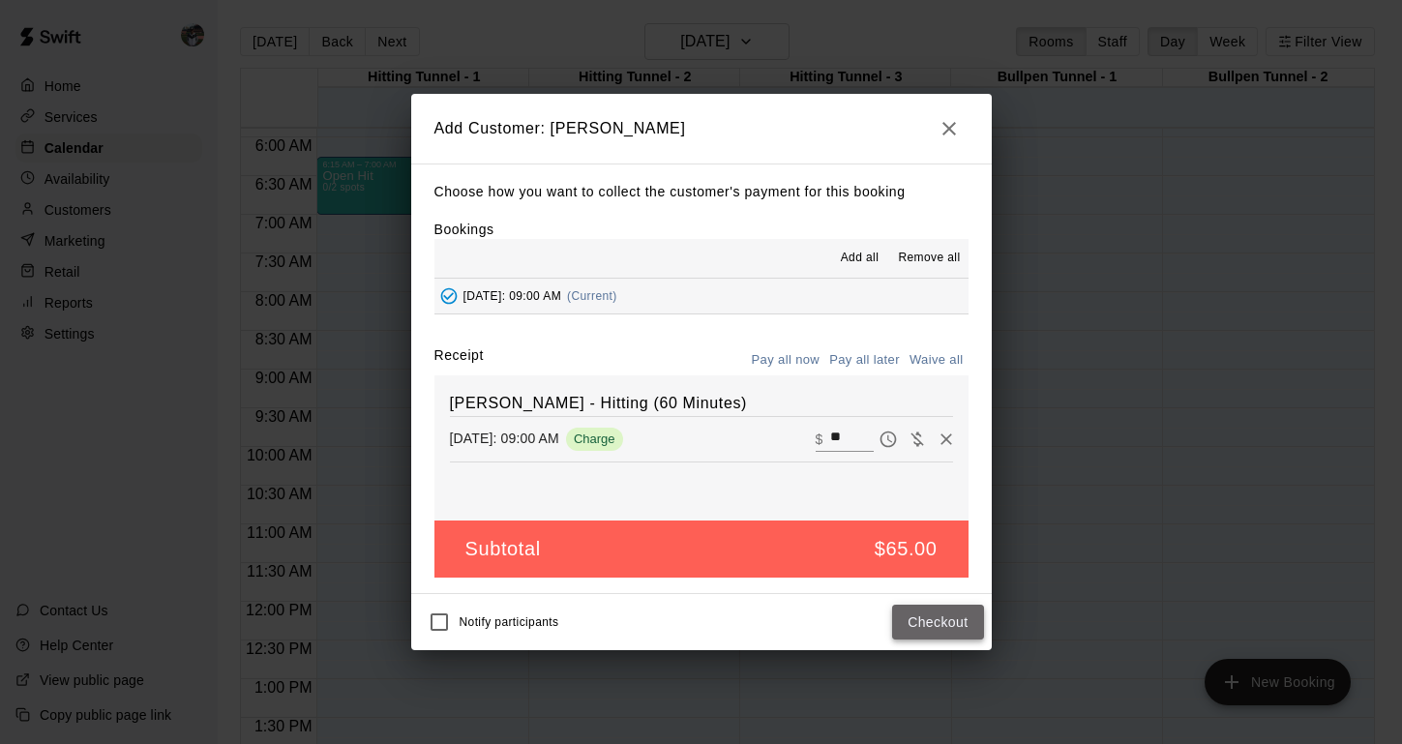
click at [932, 619] on button "Checkout" at bounding box center [937, 623] width 91 height 36
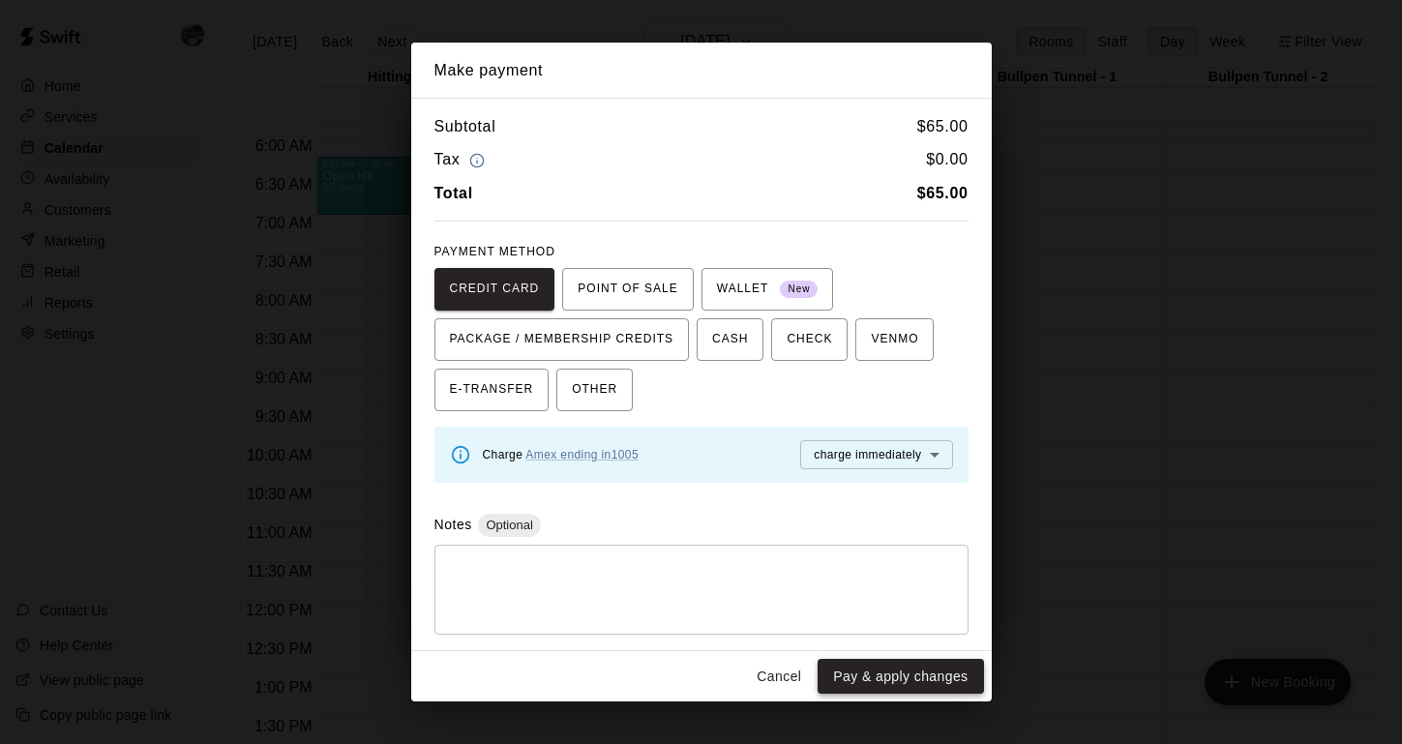
click at [887, 676] on button "Pay & apply changes" at bounding box center [899, 677] width 165 height 36
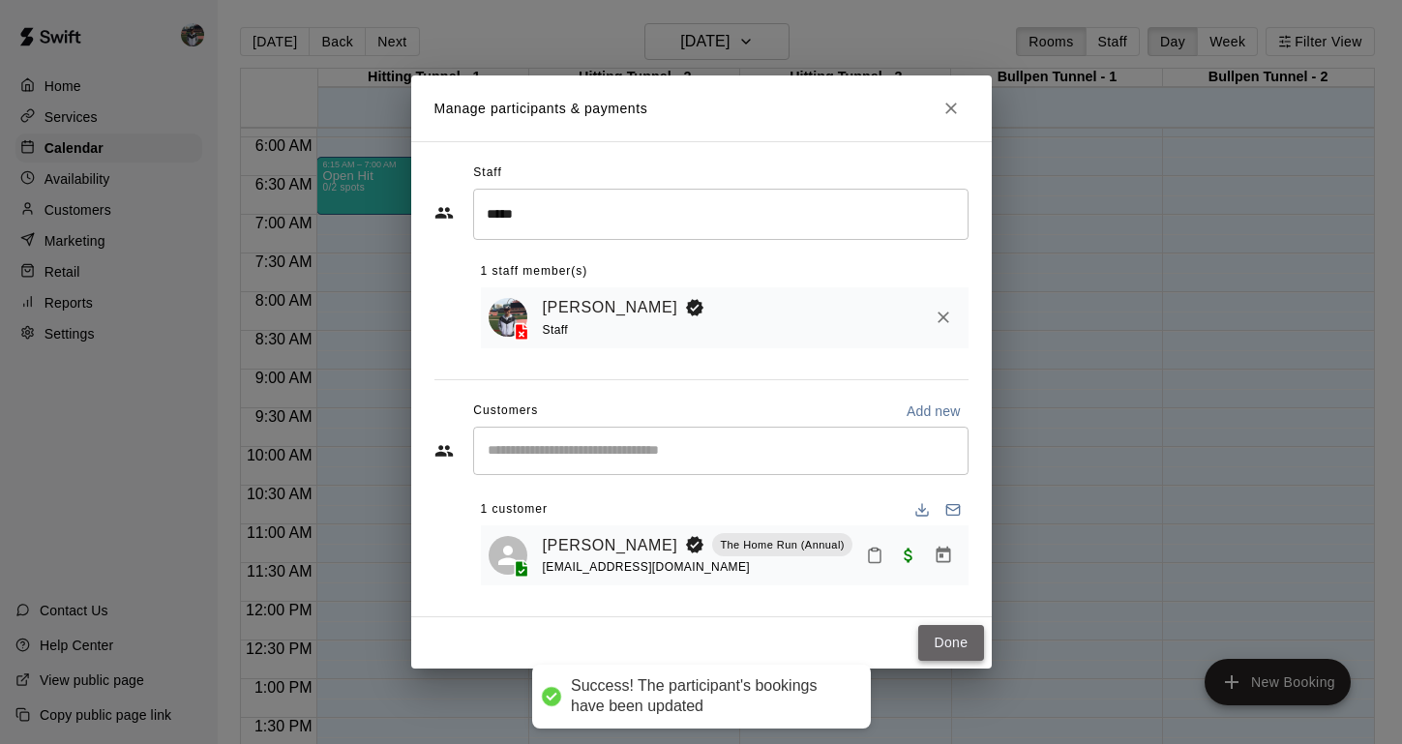
click at [943, 647] on button "Done" at bounding box center [950, 643] width 65 height 36
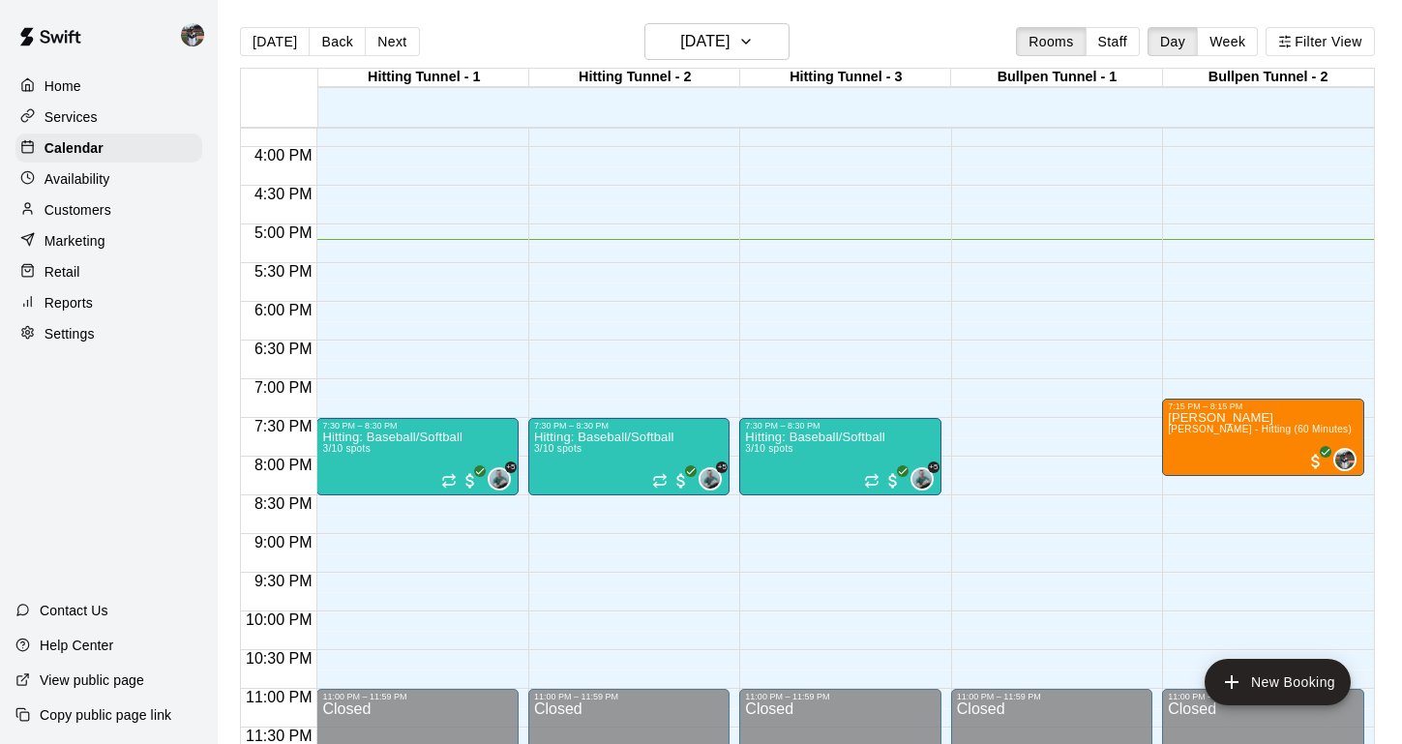
scroll to position [1209, 0]
